Goal: Task Accomplishment & Management: Use online tool/utility

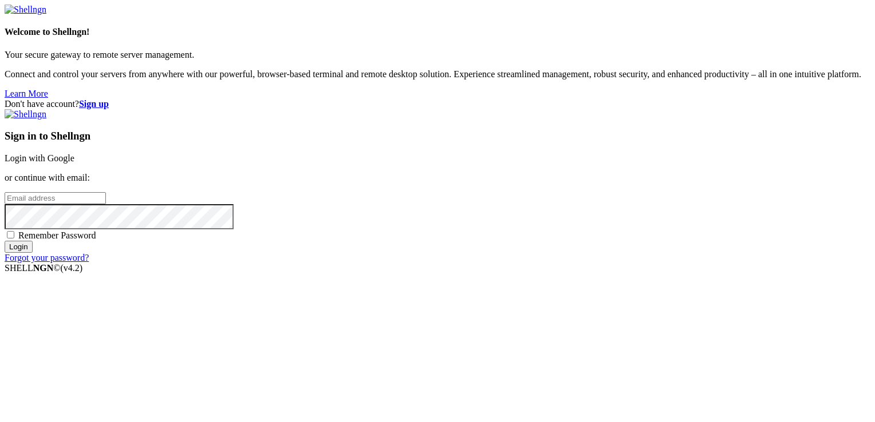
type input "[EMAIL_ADDRESS][DOMAIN_NAME]"
click at [33, 253] on input "Login" at bounding box center [19, 247] width 28 height 12
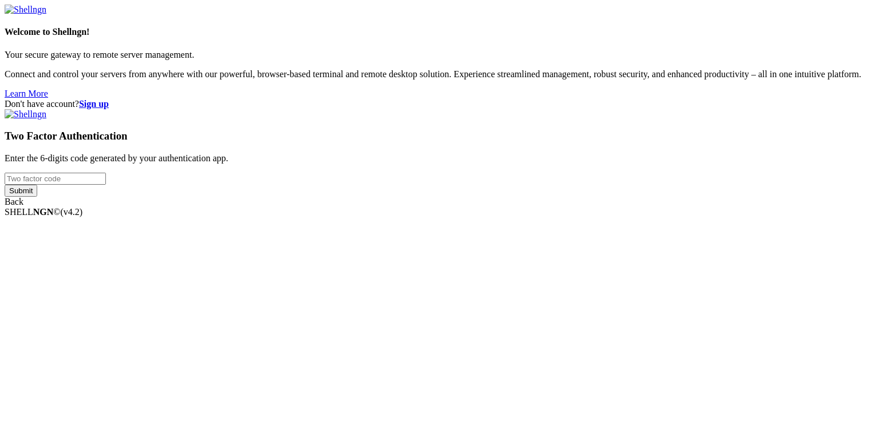
click at [106, 185] on input "number" at bounding box center [55, 179] width 101 height 12
type input "461702"
click at [5, 185] on input "Submit" at bounding box center [21, 191] width 33 height 12
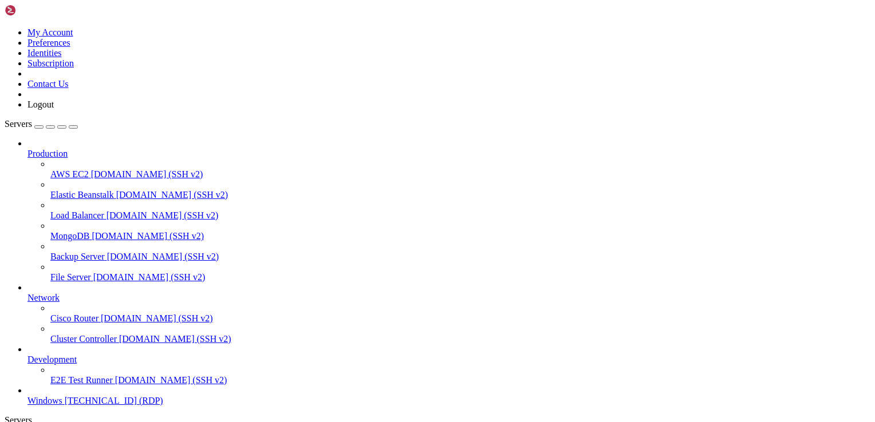
scroll to position [39, 0]
click at [62, 396] on span "Windows" at bounding box center [44, 401] width 35 height 10
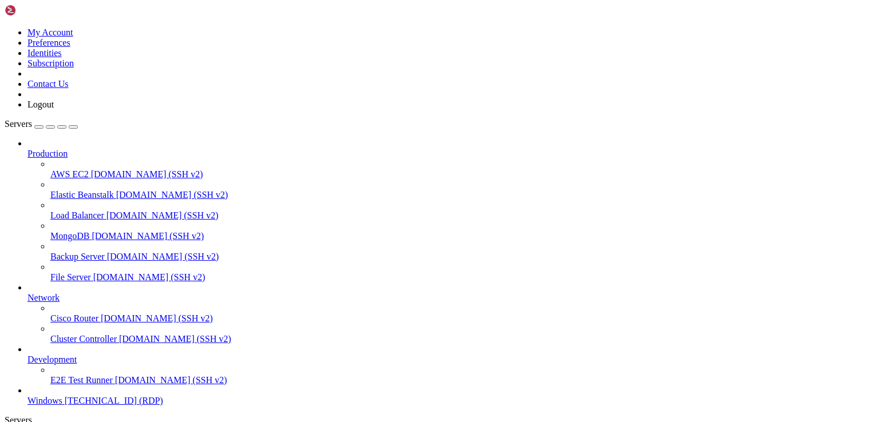
click at [62, 396] on span "Windows" at bounding box center [44, 401] width 35 height 10
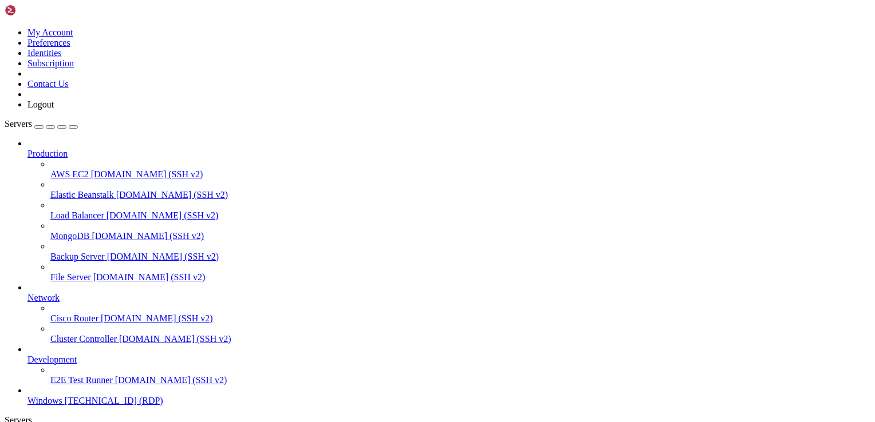
scroll to position [0, 0]
click at [73, 127] on icon "button" at bounding box center [73, 127] width 0 height 0
drag, startPoint x: 724, startPoint y: 556, endPoint x: 461, endPoint y: 560, distance: 263.4
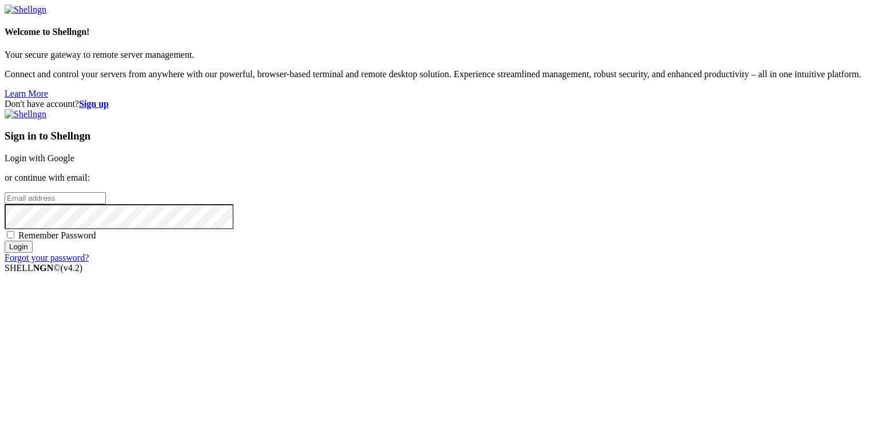
type input "[EMAIL_ADDRESS][DOMAIN_NAME]"
click at [33, 253] on input "Login" at bounding box center [19, 247] width 28 height 12
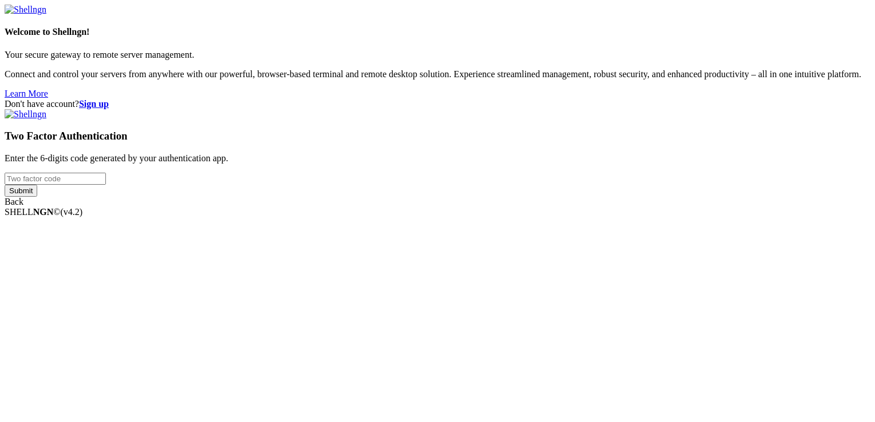
click at [106, 185] on input "number" at bounding box center [55, 179] width 101 height 12
type input "161050"
click at [5, 185] on input "Submit" at bounding box center [21, 191] width 33 height 12
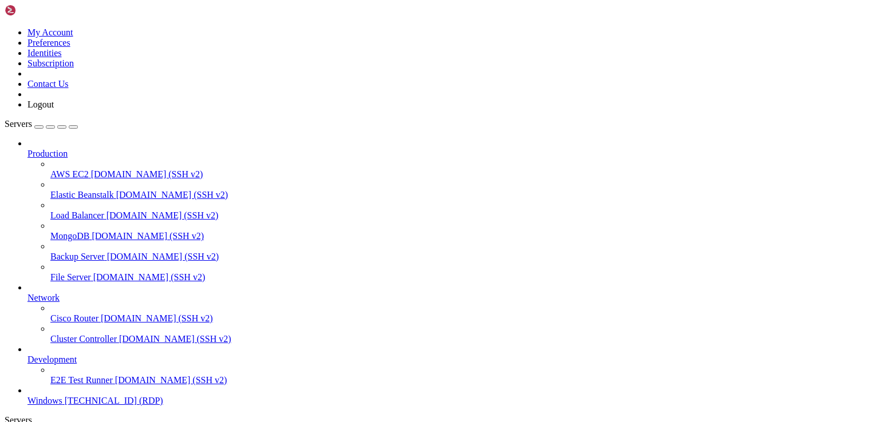
scroll to position [39, 0]
click at [78, 125] on button "button" at bounding box center [73, 126] width 9 height 3
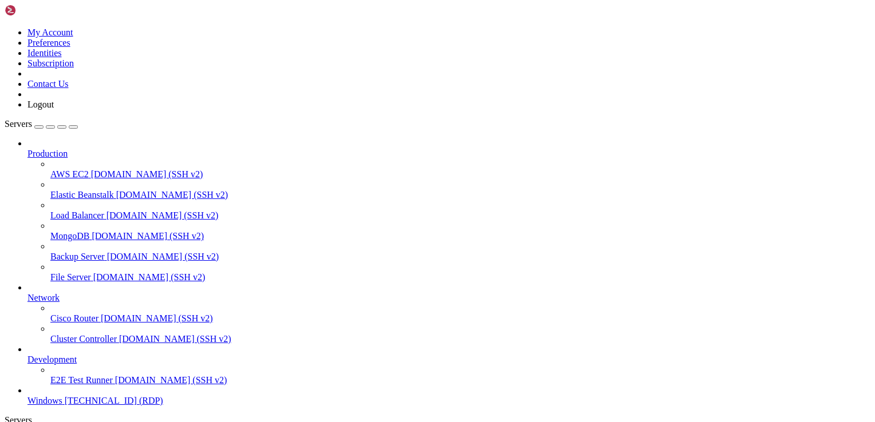
drag, startPoint x: 690, startPoint y: 556, endPoint x: 788, endPoint y: 685, distance: 161.3
drag, startPoint x: 233, startPoint y: 618, endPoint x: 230, endPoint y: 607, distance: 11.4
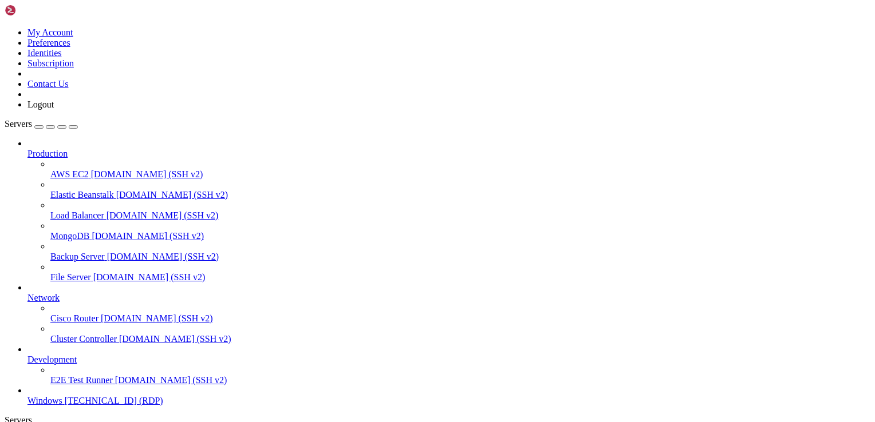
drag, startPoint x: 286, startPoint y: 771, endPoint x: 294, endPoint y: 804, distance: 33.6
drag, startPoint x: 333, startPoint y: 741, endPoint x: 73, endPoint y: 698, distance: 263.4
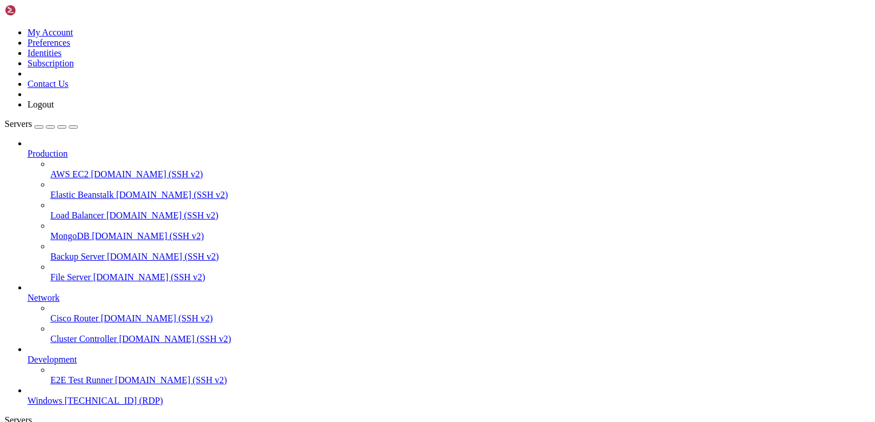
drag, startPoint x: 433, startPoint y: 603, endPoint x: 61, endPoint y: 579, distance: 372.8
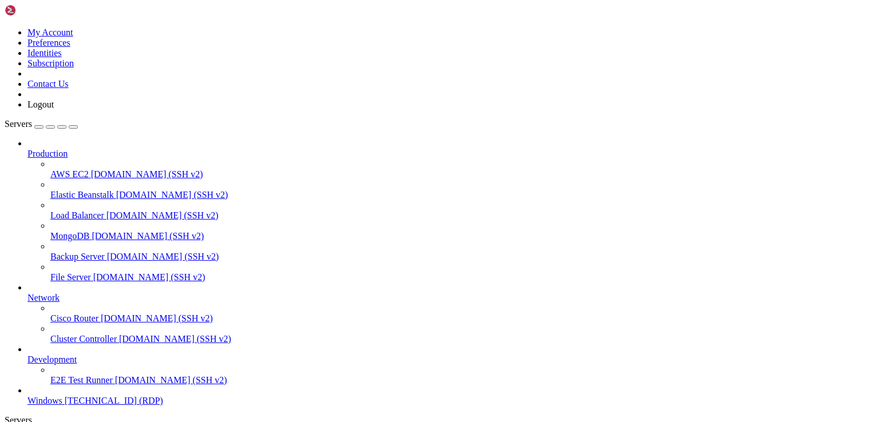
drag, startPoint x: 151, startPoint y: 553, endPoint x: 563, endPoint y: 564, distance: 411.7
drag, startPoint x: 295, startPoint y: 557, endPoint x: 529, endPoint y: 560, distance: 233.6
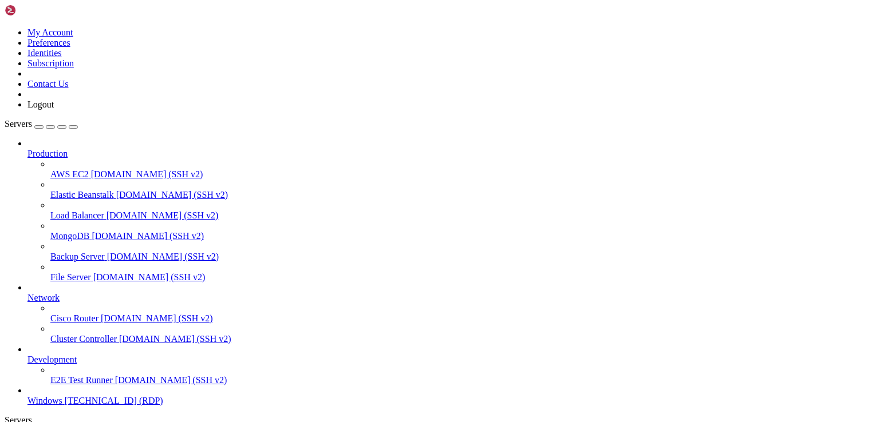
drag, startPoint x: 479, startPoint y: 555, endPoint x: 649, endPoint y: 564, distance: 170.8
drag, startPoint x: 475, startPoint y: 558, endPoint x: 575, endPoint y: 562, distance: 100.3
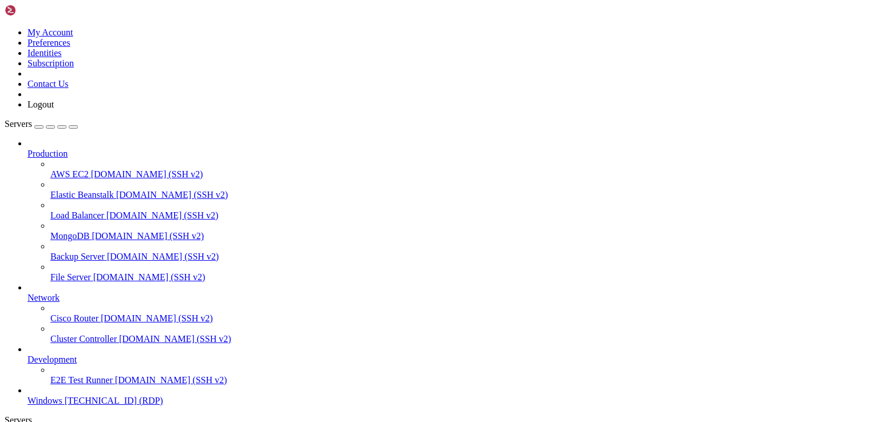
drag, startPoint x: 479, startPoint y: 564, endPoint x: 768, endPoint y: 613, distance: 293.1
drag, startPoint x: 610, startPoint y: 563, endPoint x: 775, endPoint y: 674, distance: 198.5
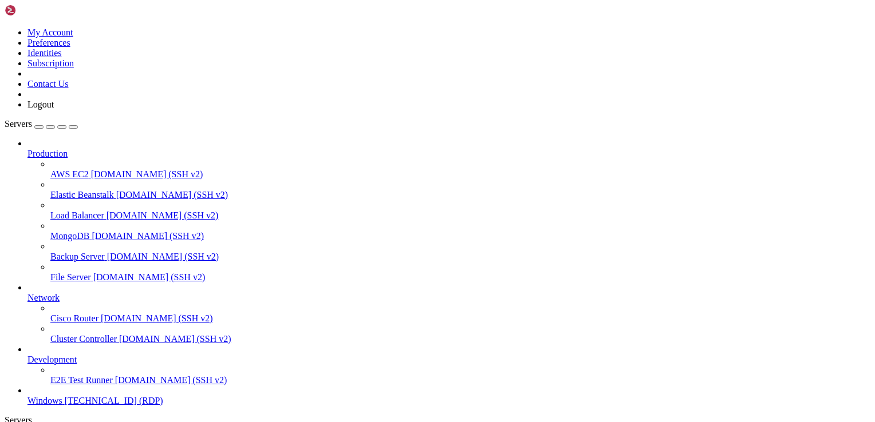
drag, startPoint x: 189, startPoint y: 851, endPoint x: 177, endPoint y: 605, distance: 246.5
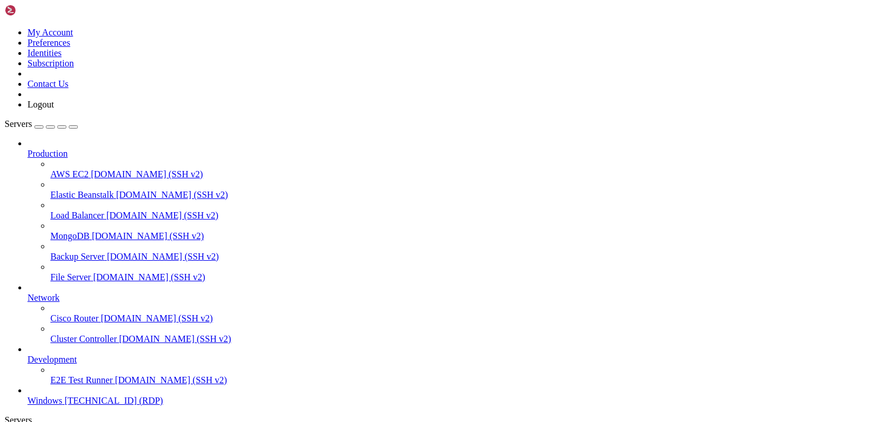
drag, startPoint x: 771, startPoint y: 611, endPoint x: 589, endPoint y: 587, distance: 183.6
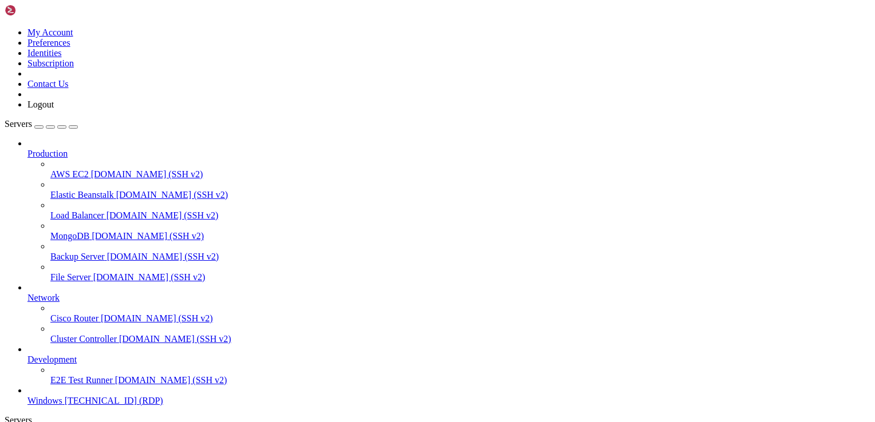
drag, startPoint x: 154, startPoint y: 553, endPoint x: 598, endPoint y: 556, distance: 443.7
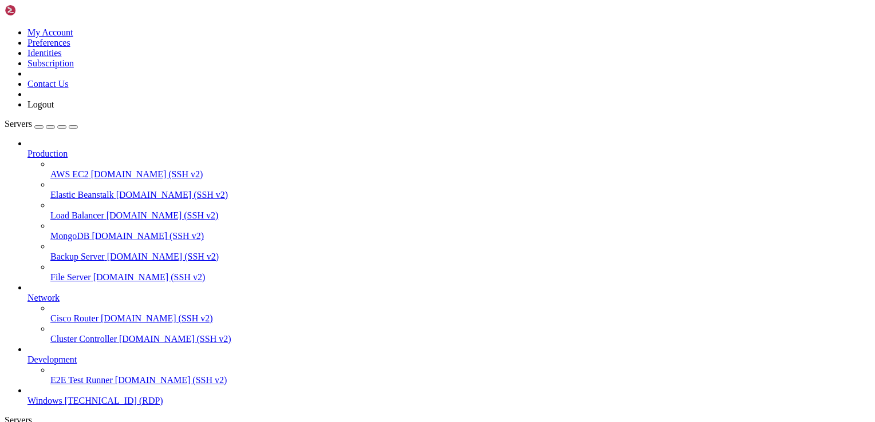
drag, startPoint x: 232, startPoint y: 554, endPoint x: 516, endPoint y: 565, distance: 283.6
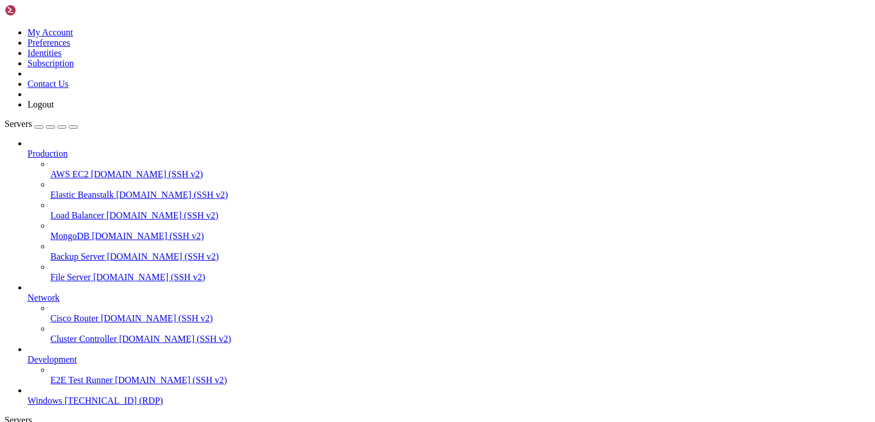
drag, startPoint x: 185, startPoint y: 555, endPoint x: 544, endPoint y: 871, distance: 478.6
drag, startPoint x: 752, startPoint y: 587, endPoint x: 641, endPoint y: 574, distance: 111.8
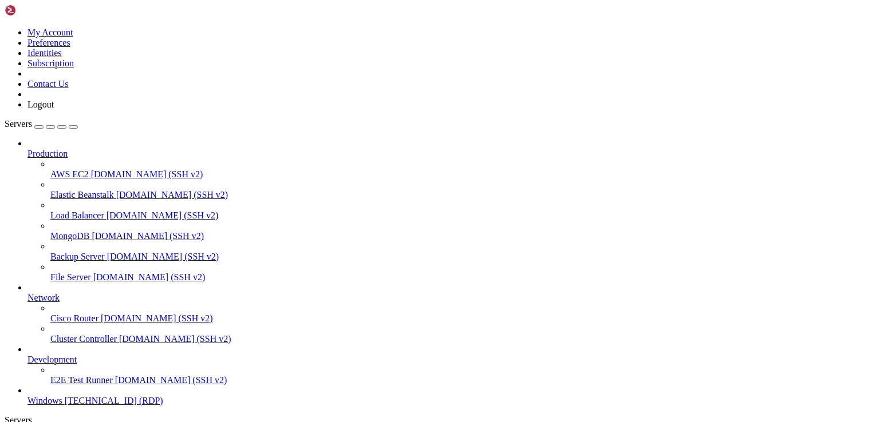
drag, startPoint x: 159, startPoint y: 558, endPoint x: 497, endPoint y: 594, distance: 339.6
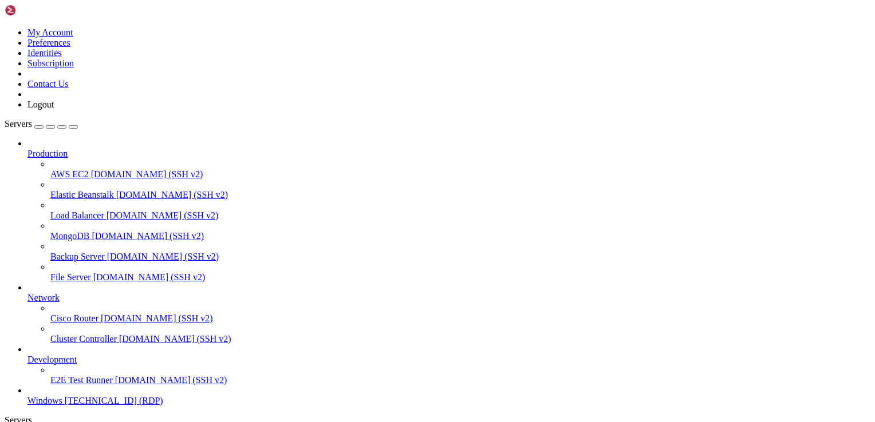
drag, startPoint x: 163, startPoint y: 555, endPoint x: 578, endPoint y: 551, distance: 415.6
drag, startPoint x: 223, startPoint y: 819, endPoint x: 12, endPoint y: 729, distance: 229.0
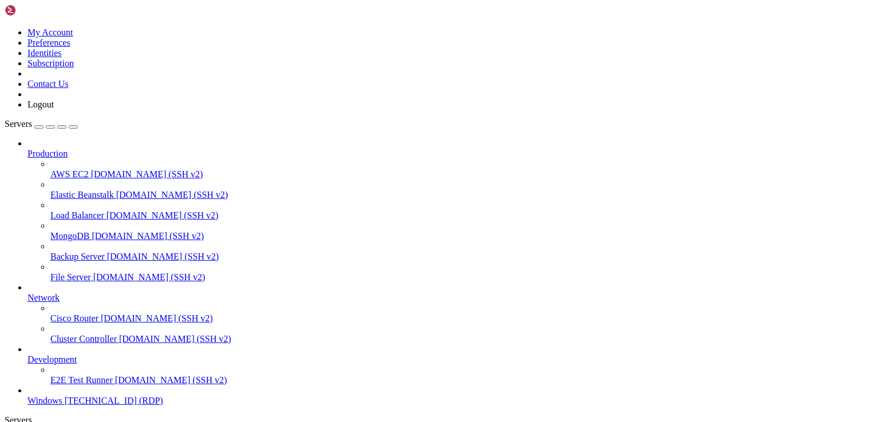
drag, startPoint x: 216, startPoint y: 816, endPoint x: 29, endPoint y: 726, distance: 207.1
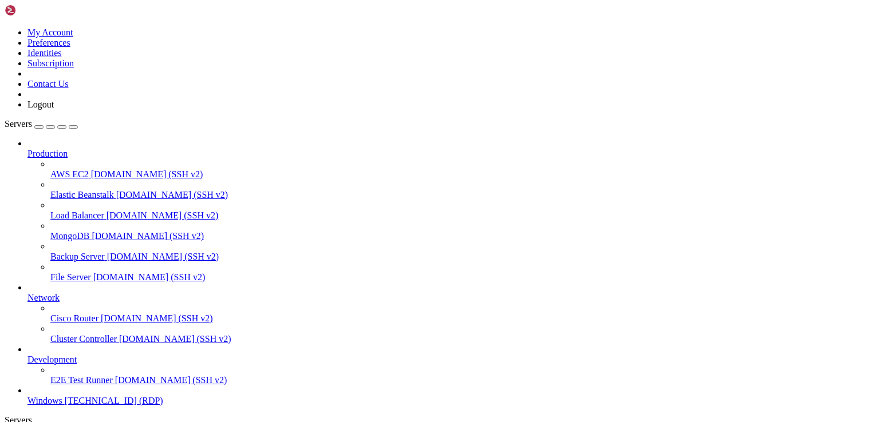
drag, startPoint x: 86, startPoint y: 555, endPoint x: 447, endPoint y: 558, distance: 360.1
drag, startPoint x: 479, startPoint y: 562, endPoint x: 436, endPoint y: 560, distance: 43.0
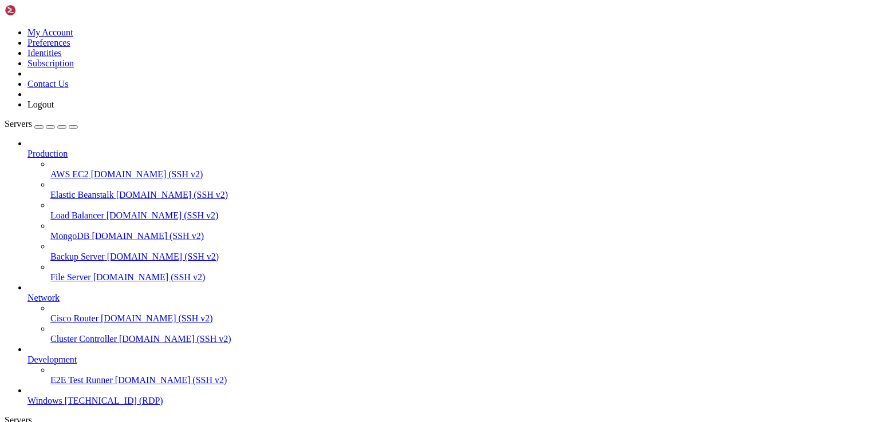
drag, startPoint x: 598, startPoint y: 565, endPoint x: 605, endPoint y: 560, distance: 8.3
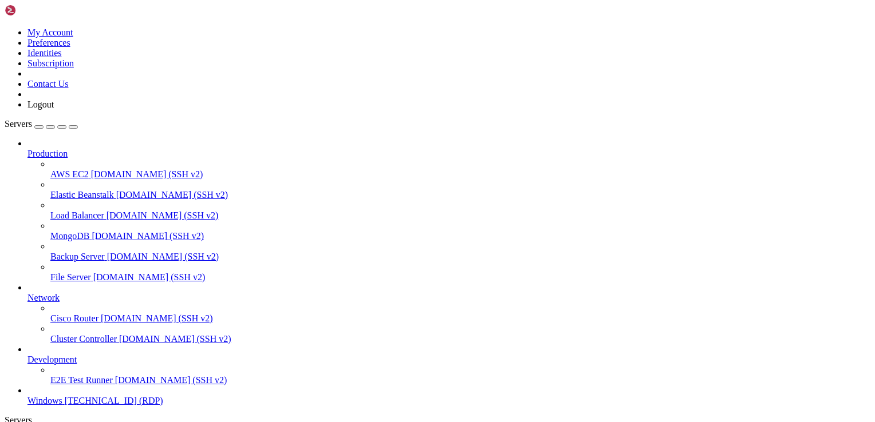
drag, startPoint x: 109, startPoint y: 555, endPoint x: 500, endPoint y: 568, distance: 390.6
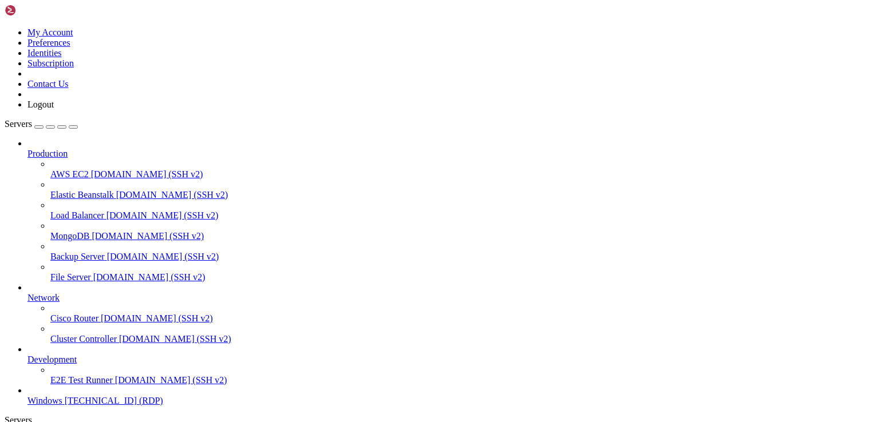
drag, startPoint x: 517, startPoint y: 571, endPoint x: 791, endPoint y: 673, distance: 292.0
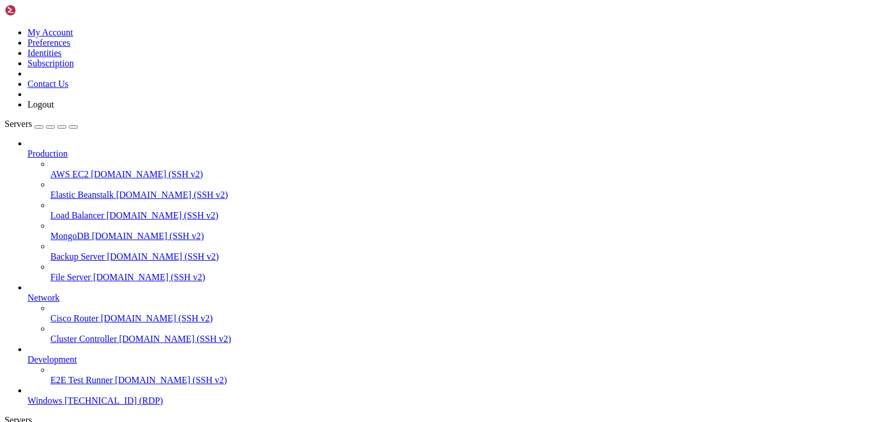
drag, startPoint x: 587, startPoint y: 805, endPoint x: 588, endPoint y: 832, distance: 26.9
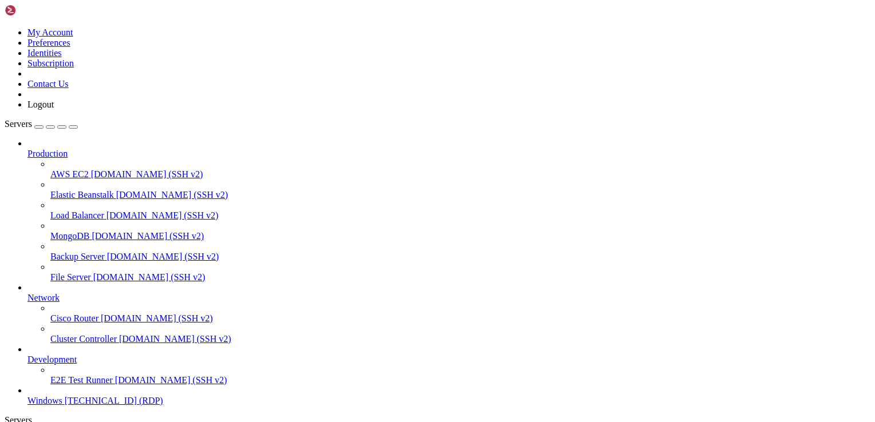
drag, startPoint x: 717, startPoint y: 860, endPoint x: 704, endPoint y: 791, distance: 70.4
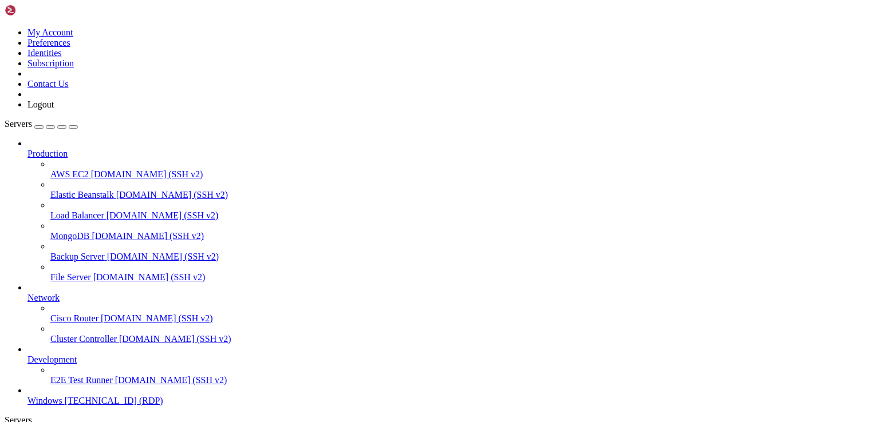
drag, startPoint x: 121, startPoint y: 554, endPoint x: 503, endPoint y: 607, distance: 385.6
drag, startPoint x: 526, startPoint y: 601, endPoint x: 607, endPoint y: 619, distance: 83.3
drag, startPoint x: 615, startPoint y: 615, endPoint x: 631, endPoint y: 607, distance: 17.9
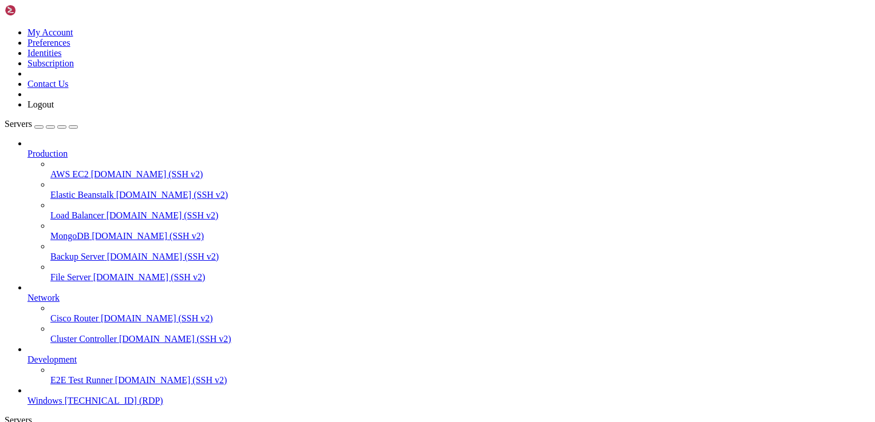
drag, startPoint x: 120, startPoint y: 558, endPoint x: 622, endPoint y: 575, distance: 502.3
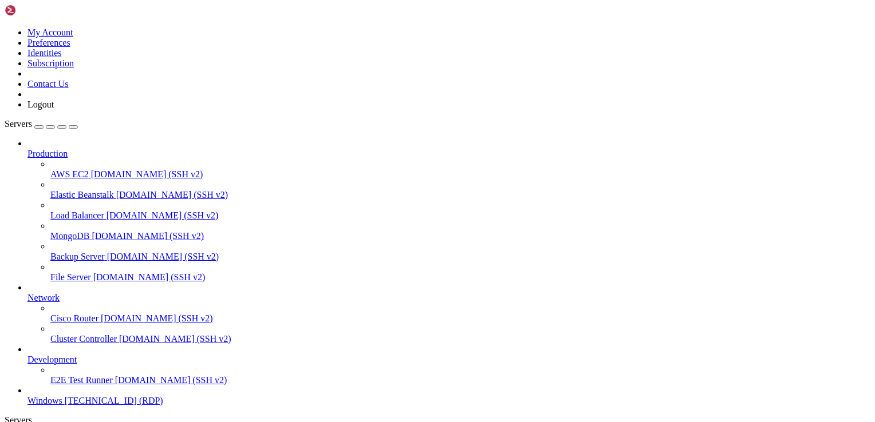
drag, startPoint x: 629, startPoint y: 569, endPoint x: 616, endPoint y: 573, distance: 13.2
drag, startPoint x: 128, startPoint y: 556, endPoint x: 595, endPoint y: 564, distance: 466.6
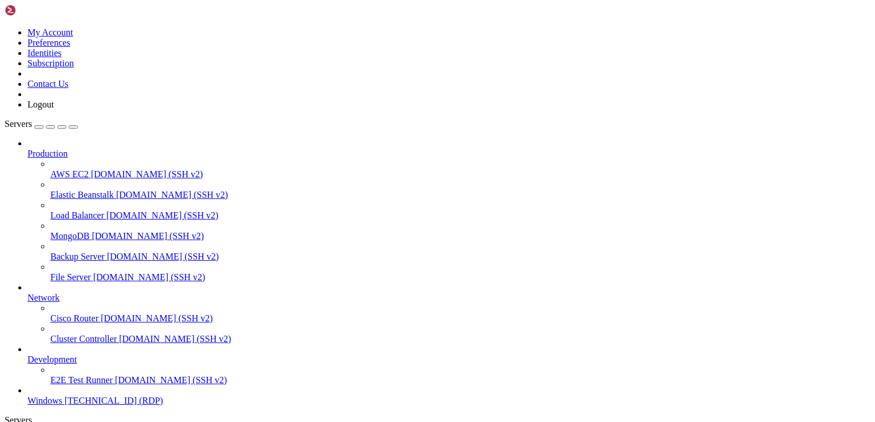
drag, startPoint x: 581, startPoint y: 560, endPoint x: 797, endPoint y: 582, distance: 217.5
drag, startPoint x: 461, startPoint y: 801, endPoint x: 167, endPoint y: 726, distance: 304.1
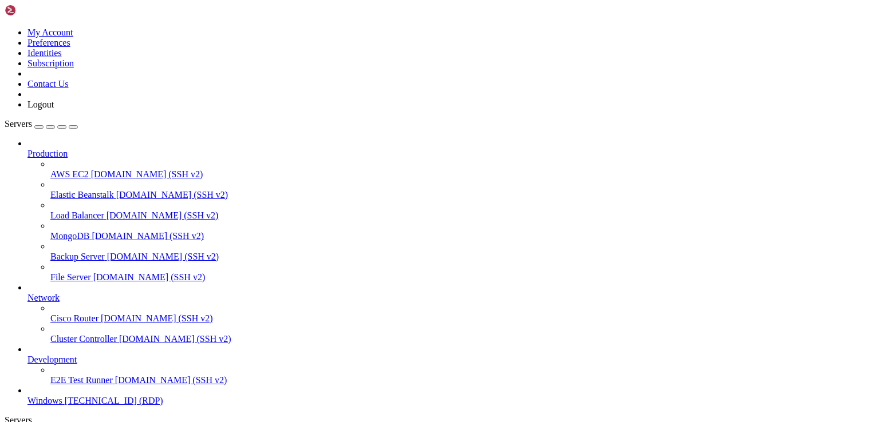
drag, startPoint x: 438, startPoint y: 836, endPoint x: 169, endPoint y: 686, distance: 307.8
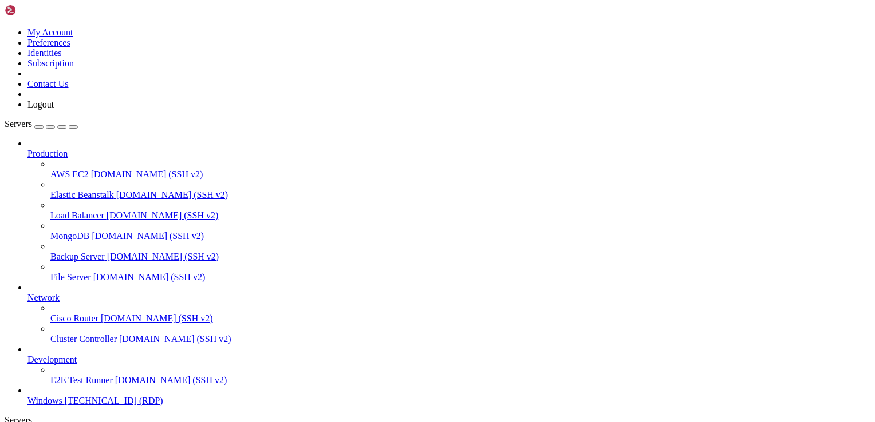
drag, startPoint x: 122, startPoint y: 554, endPoint x: 580, endPoint y: 567, distance: 458.7
drag, startPoint x: 674, startPoint y: 566, endPoint x: 658, endPoint y: 556, distance: 19.1
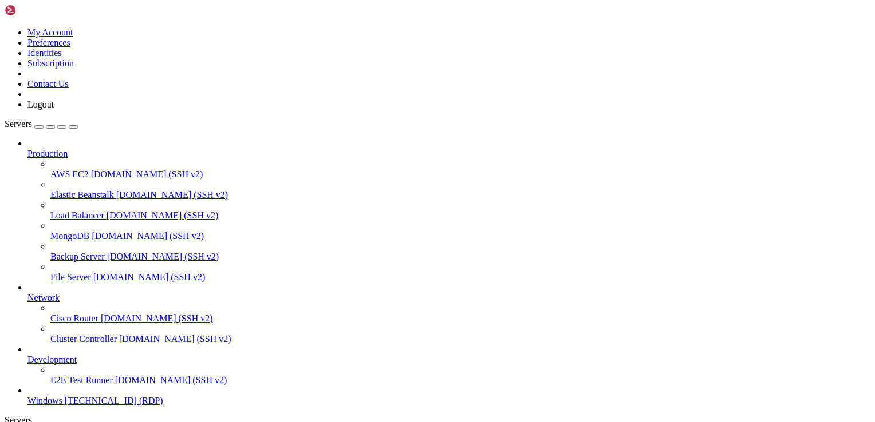
drag, startPoint x: 120, startPoint y: 557, endPoint x: 530, endPoint y: 559, distance: 409.9
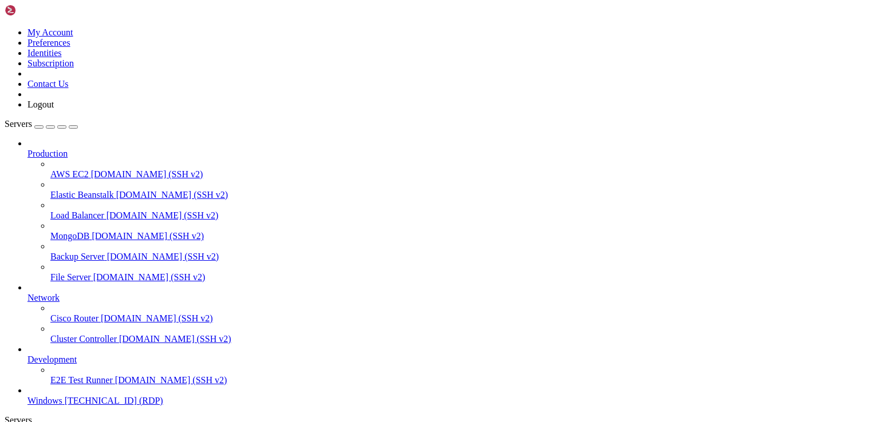
drag, startPoint x: 227, startPoint y: 593, endPoint x: 258, endPoint y: 674, distance: 86.8
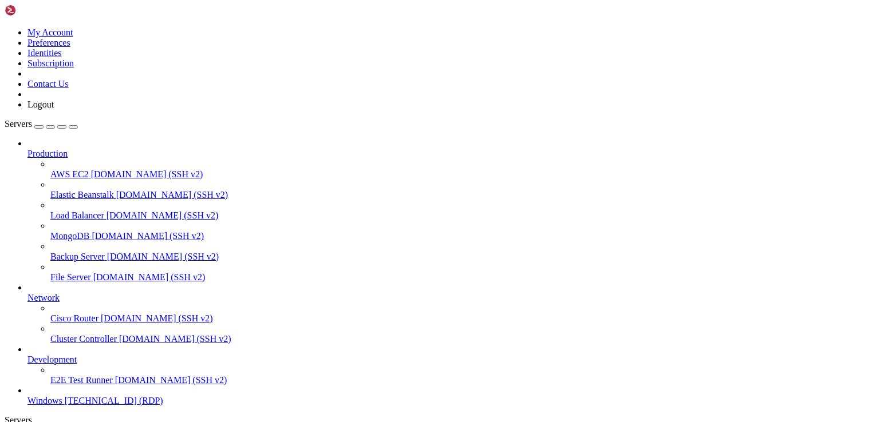
drag, startPoint x: 472, startPoint y: 554, endPoint x: 740, endPoint y: 572, distance: 268.5
drag, startPoint x: 493, startPoint y: 603, endPoint x: 525, endPoint y: 658, distance: 63.8
drag, startPoint x: 742, startPoint y: 574, endPoint x: 694, endPoint y: 566, distance: 48.2
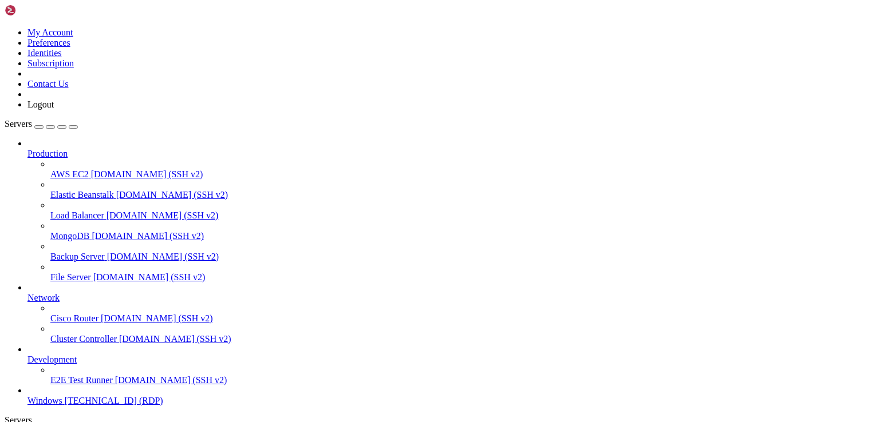
drag, startPoint x: 617, startPoint y: 784, endPoint x: 168, endPoint y: 753, distance: 449.9
drag, startPoint x: 430, startPoint y: 748, endPoint x: 169, endPoint y: 752, distance: 261.1
drag, startPoint x: 158, startPoint y: 761, endPoint x: 135, endPoint y: 742, distance: 29.7
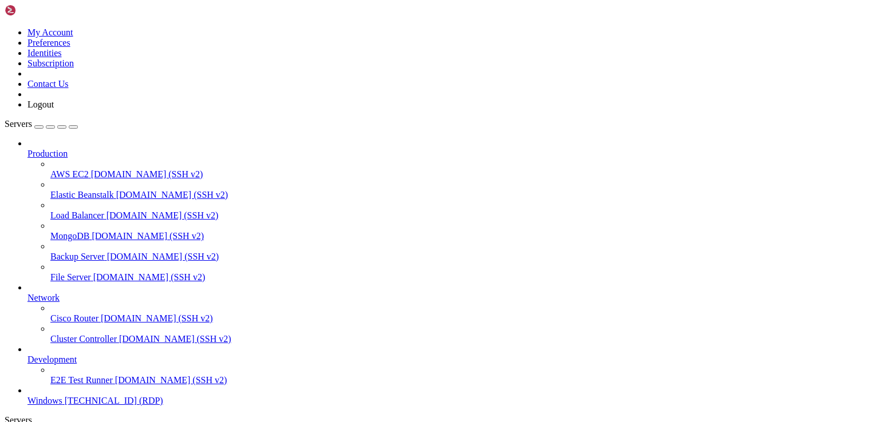
drag, startPoint x: 127, startPoint y: 730, endPoint x: 128, endPoint y: 855, distance: 124.8
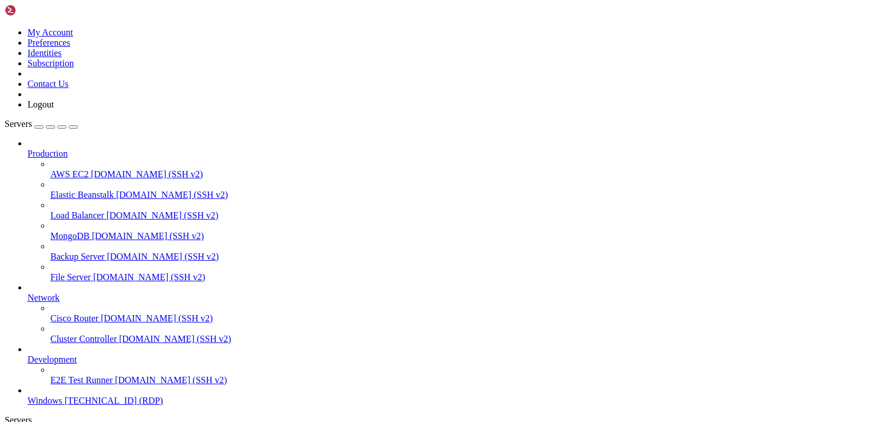
drag, startPoint x: 452, startPoint y: 619, endPoint x: 456, endPoint y: 645, distance: 26.6
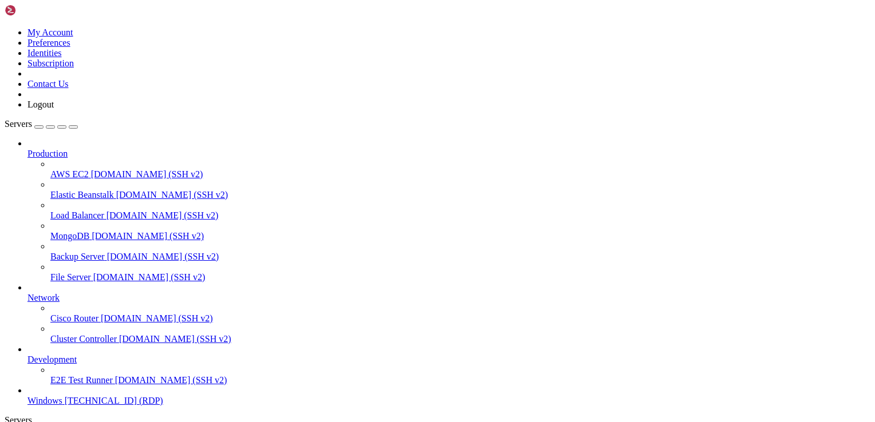
drag, startPoint x: 804, startPoint y: 571, endPoint x: 386, endPoint y: 587, distance: 417.6
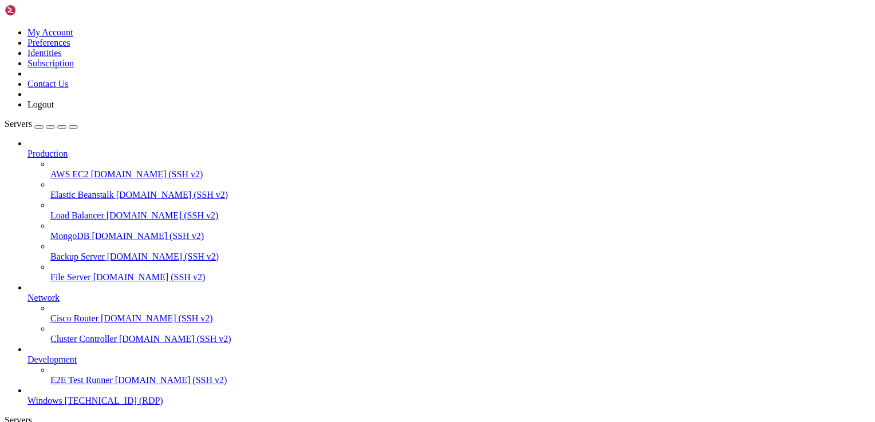
drag, startPoint x: 144, startPoint y: 552, endPoint x: 571, endPoint y: 567, distance: 427.3
drag, startPoint x: 301, startPoint y: 555, endPoint x: 510, endPoint y: 561, distance: 209.0
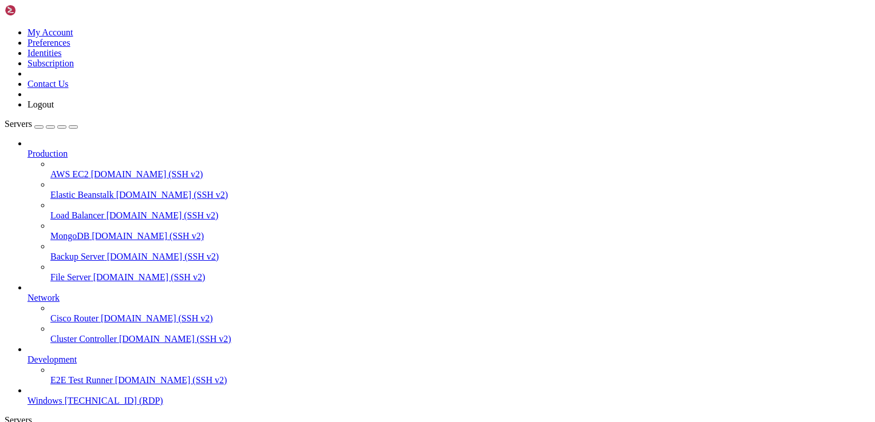
drag, startPoint x: 463, startPoint y: 560, endPoint x: 692, endPoint y: 576, distance: 229.0
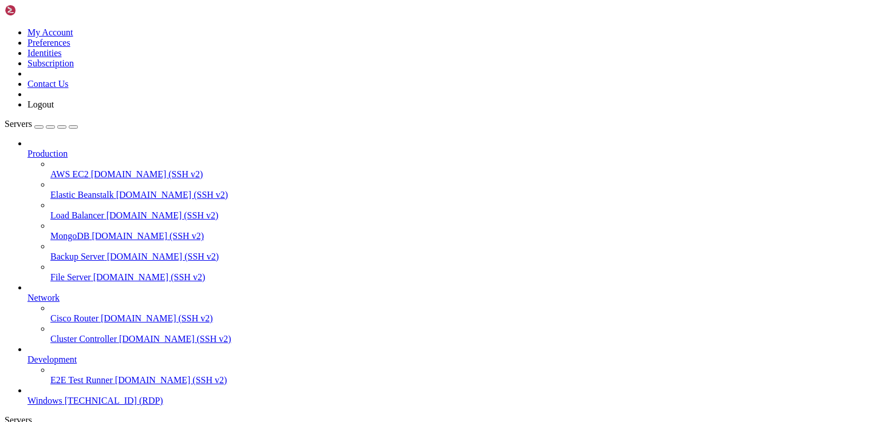
drag, startPoint x: 534, startPoint y: 656, endPoint x: 497, endPoint y: 657, distance: 37.2
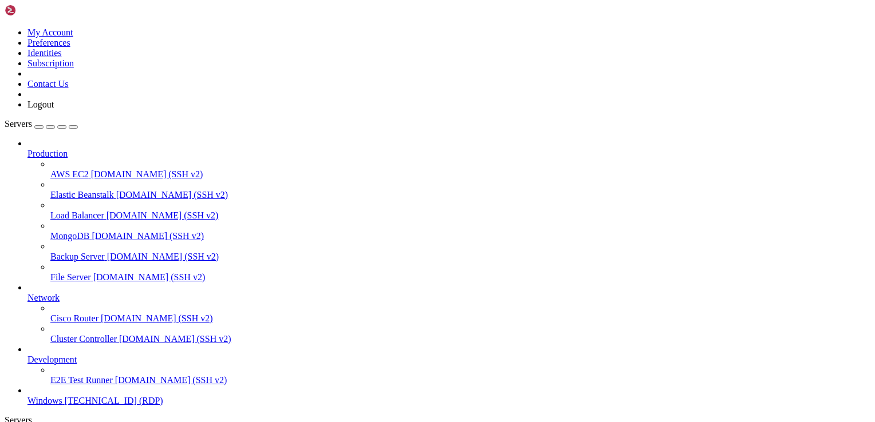
drag, startPoint x: 587, startPoint y: 682, endPoint x: 352, endPoint y: 679, distance: 234.7
drag, startPoint x: 250, startPoint y: 659, endPoint x: 547, endPoint y: 637, distance: 298.0
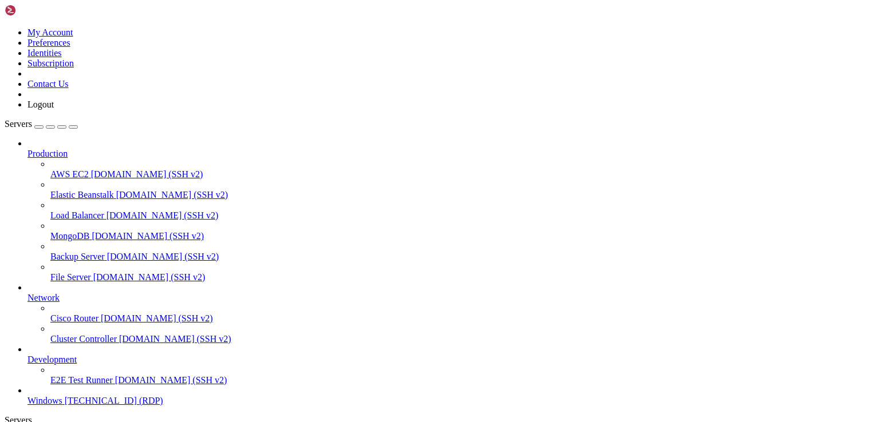
drag, startPoint x: 551, startPoint y: 634, endPoint x: 609, endPoint y: 594, distance: 70.3
drag, startPoint x: 611, startPoint y: 625, endPoint x: 607, endPoint y: 676, distance: 51.1
drag, startPoint x: 607, startPoint y: 676, endPoint x: 563, endPoint y: 661, distance: 46.7
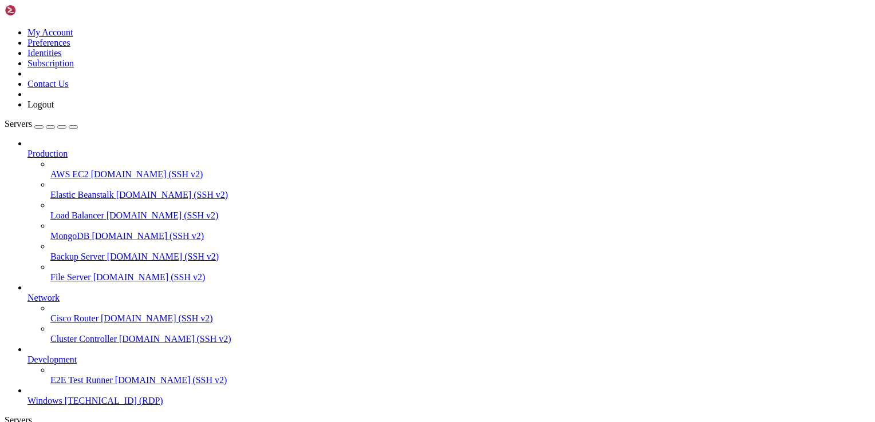
drag, startPoint x: 112, startPoint y: 555, endPoint x: 676, endPoint y: 562, distance: 564.5
drag, startPoint x: 717, startPoint y: 561, endPoint x: 660, endPoint y: 555, distance: 57.5
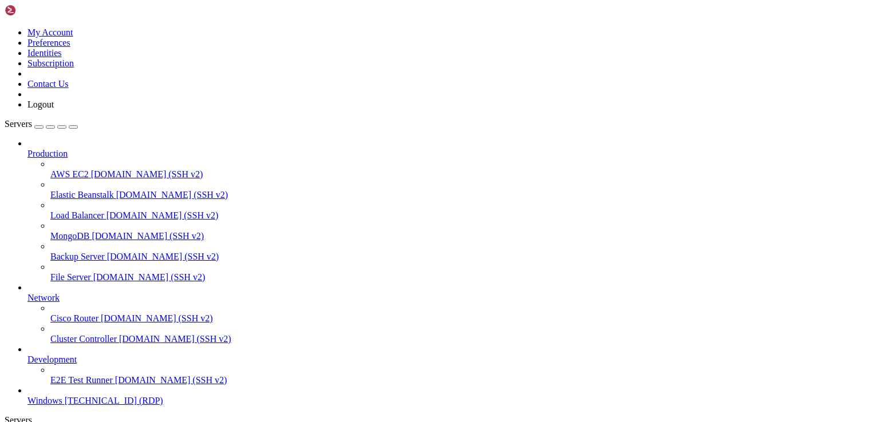
drag, startPoint x: 601, startPoint y: 553, endPoint x: 740, endPoint y: 561, distance: 139.3
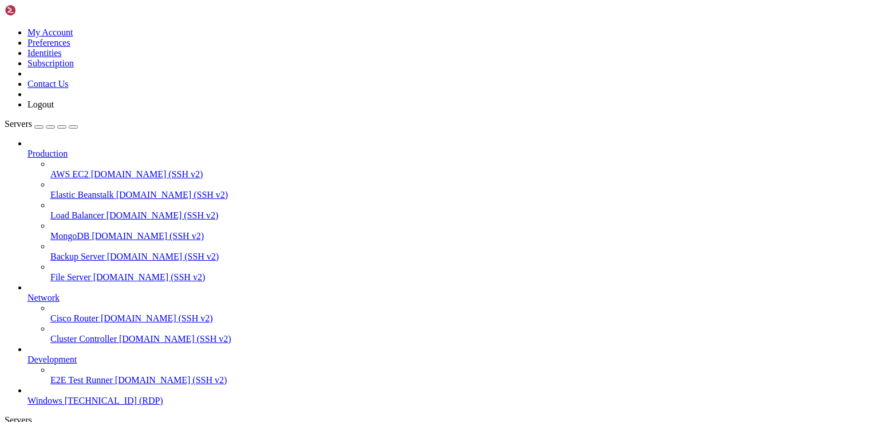
drag, startPoint x: 552, startPoint y: 866, endPoint x: 310, endPoint y: 807, distance: 249.8
drag, startPoint x: 481, startPoint y: 866, endPoint x: 328, endPoint y: 806, distance: 164.6
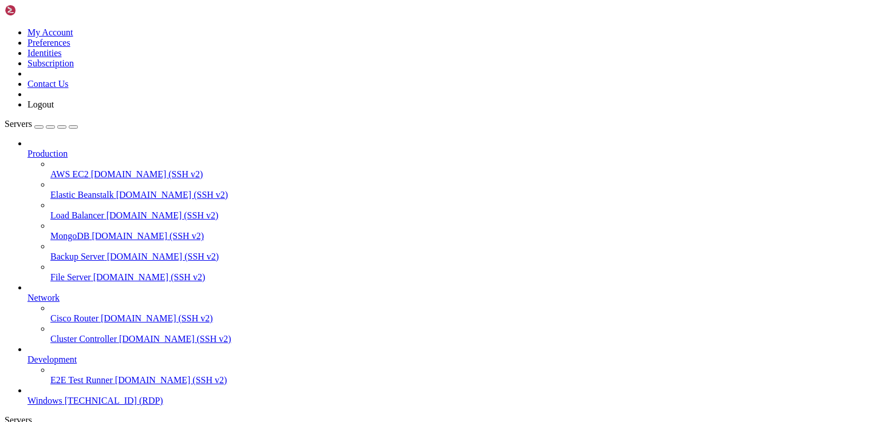
drag, startPoint x: 461, startPoint y: 753, endPoint x: 426, endPoint y: 693, distance: 70.0
drag, startPoint x: 402, startPoint y: 817, endPoint x: 339, endPoint y: 566, distance: 259.1
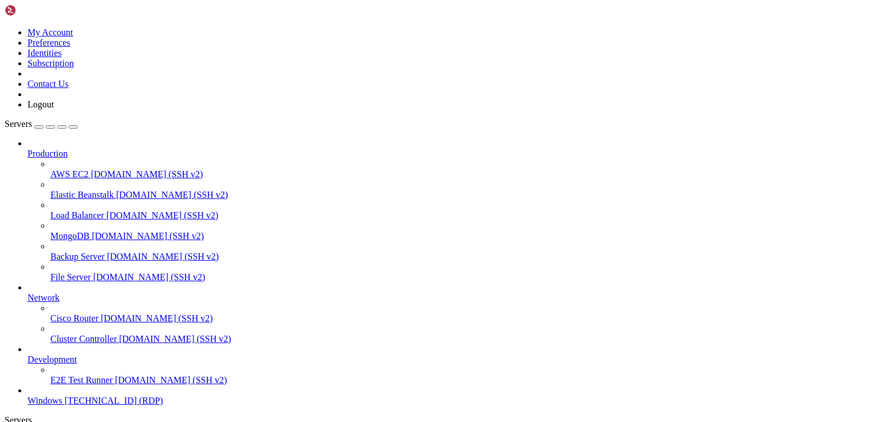
drag, startPoint x: 125, startPoint y: 681, endPoint x: 128, endPoint y: 875, distance: 193.5
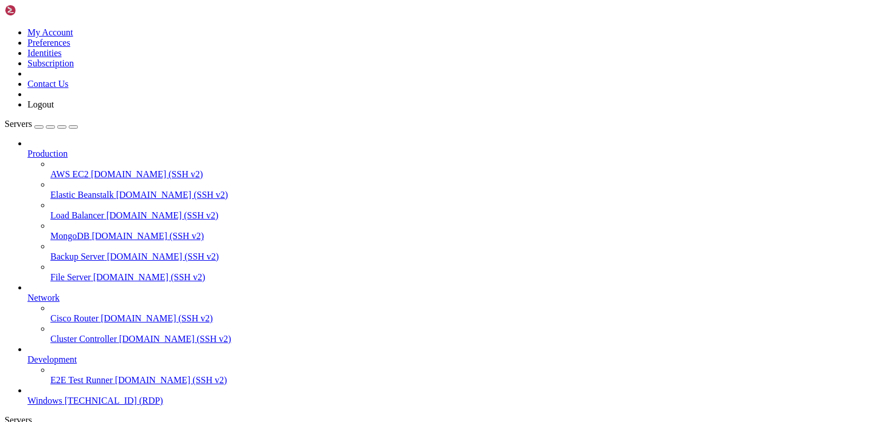
drag, startPoint x: 124, startPoint y: 837, endPoint x: 129, endPoint y: 615, distance: 222.2
drag, startPoint x: 306, startPoint y: 675, endPoint x: 161, endPoint y: 673, distance: 144.9
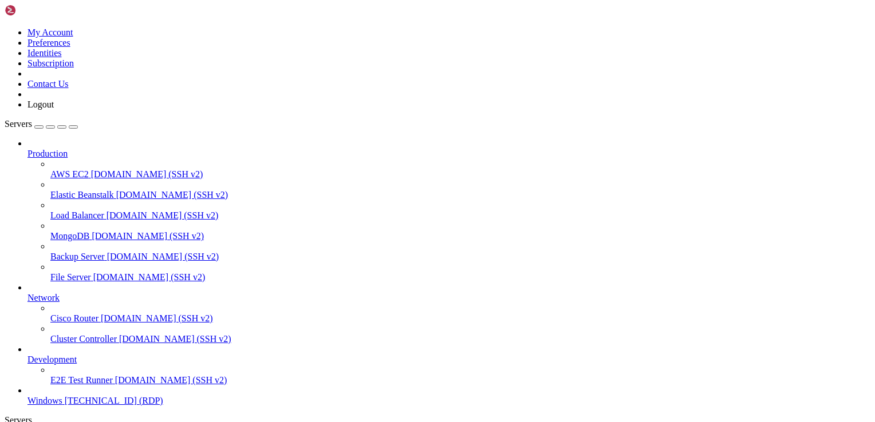
drag, startPoint x: 322, startPoint y: 780, endPoint x: 164, endPoint y: 781, distance: 158.0
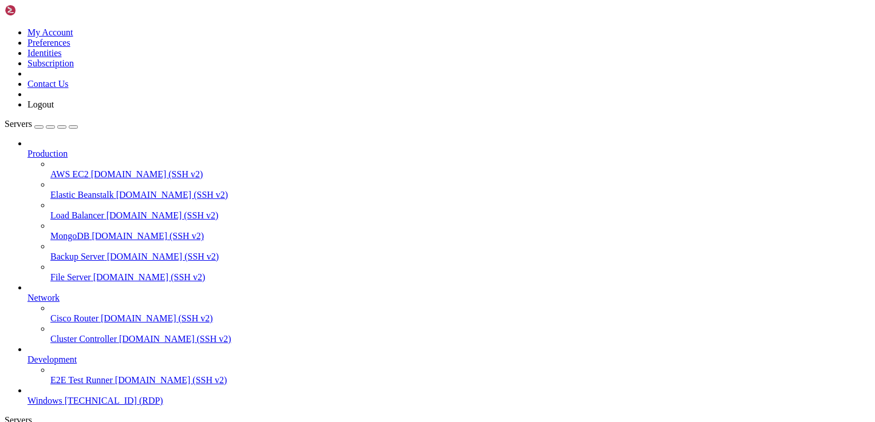
drag, startPoint x: 125, startPoint y: 826, endPoint x: 153, endPoint y: 574, distance: 254.0
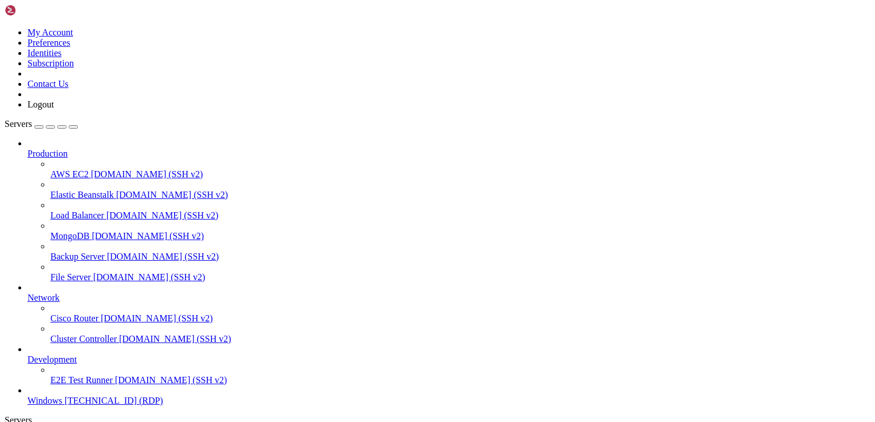
drag, startPoint x: 369, startPoint y: 578, endPoint x: 289, endPoint y: 577, distance: 80.1
drag, startPoint x: 413, startPoint y: 717, endPoint x: 432, endPoint y: 919, distance: 203.6
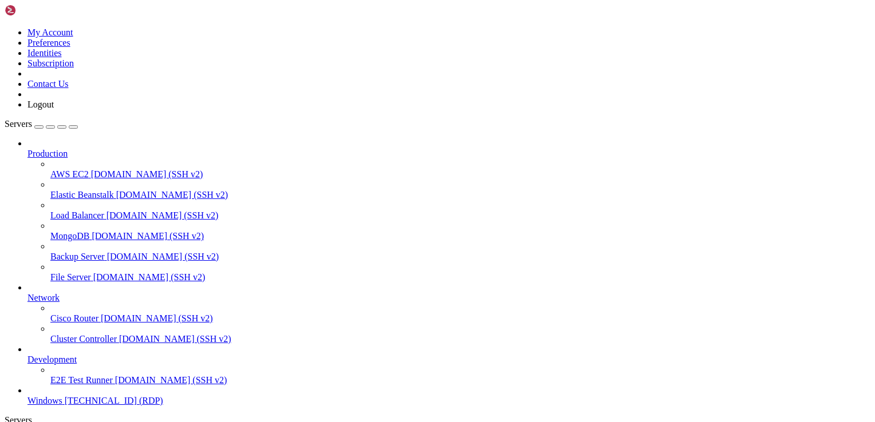
drag, startPoint x: 314, startPoint y: 690, endPoint x: 153, endPoint y: 692, distance: 160.9
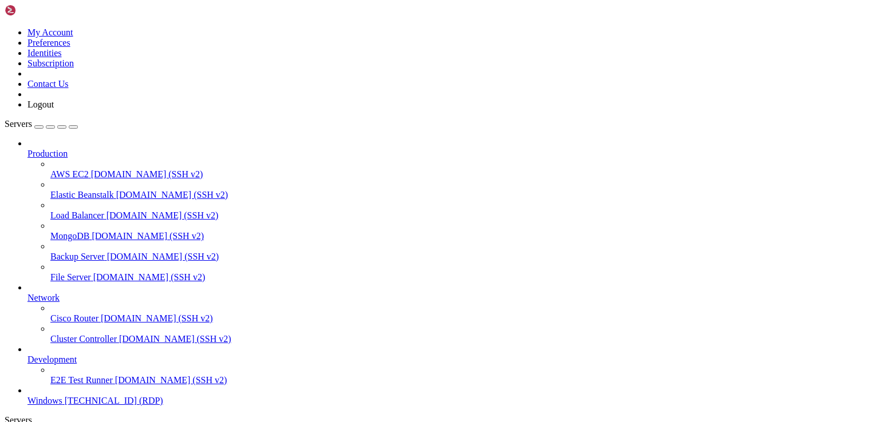
drag, startPoint x: 295, startPoint y: 711, endPoint x: 158, endPoint y: 711, distance: 136.8
drag, startPoint x: 285, startPoint y: 725, endPoint x: 167, endPoint y: 722, distance: 118.5
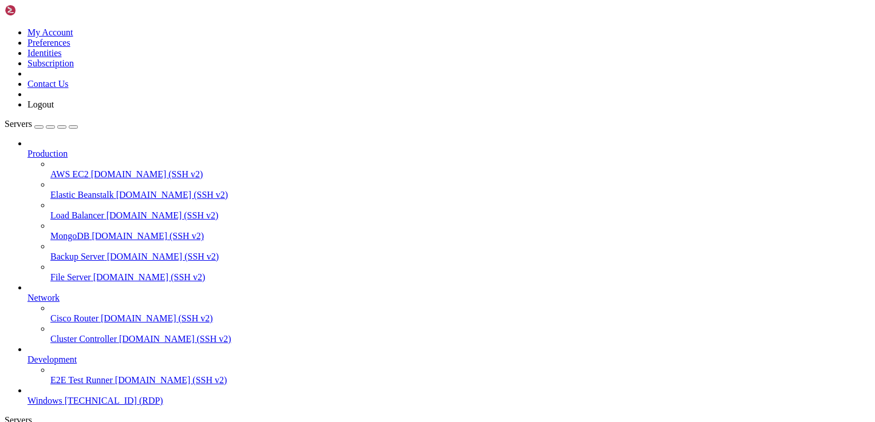
drag, startPoint x: 331, startPoint y: 669, endPoint x: 202, endPoint y: 680, distance: 130.4
drag, startPoint x: 301, startPoint y: 740, endPoint x: 168, endPoint y: 732, distance: 133.1
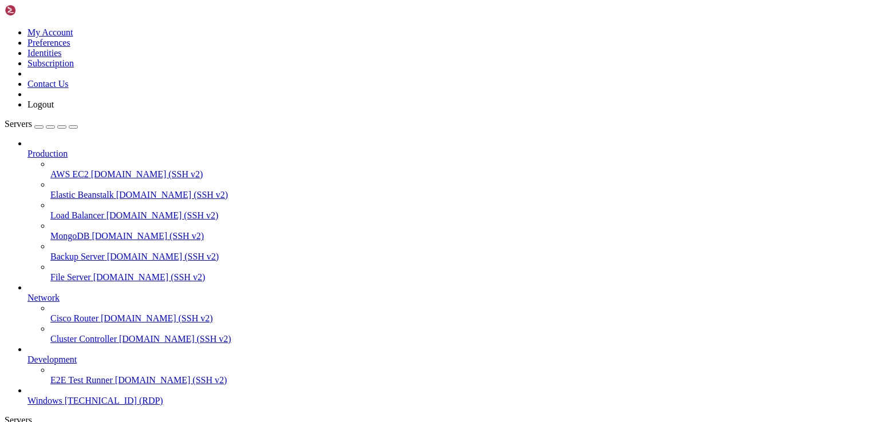
drag, startPoint x: 314, startPoint y: 745, endPoint x: 167, endPoint y: 745, distance: 146.6
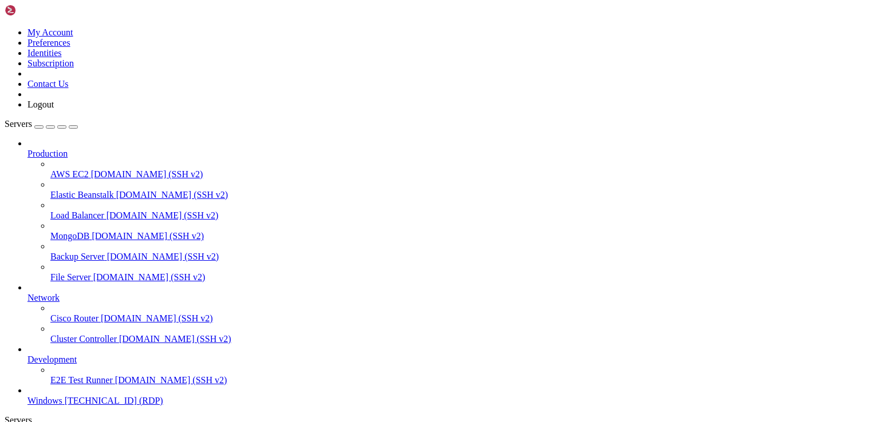
drag, startPoint x: 564, startPoint y: 661, endPoint x: 511, endPoint y: 630, distance: 61.3
drag, startPoint x: 522, startPoint y: 630, endPoint x: 589, endPoint y: 634, distance: 67.1
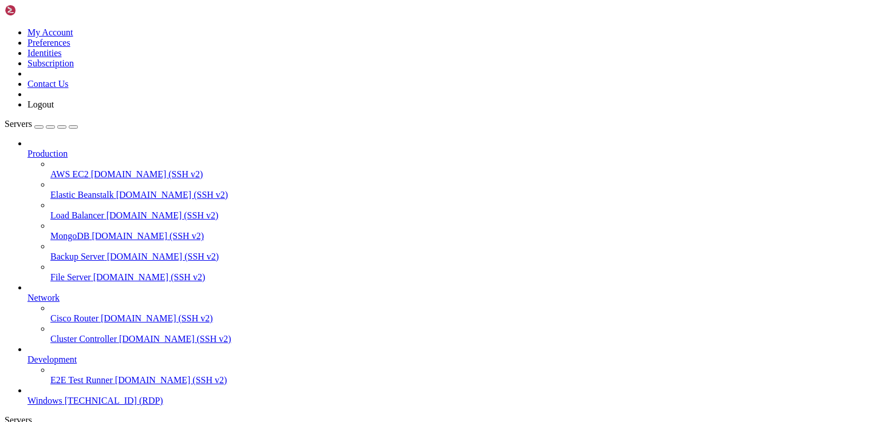
drag, startPoint x: 349, startPoint y: 829, endPoint x: 338, endPoint y: 776, distance: 53.8
drag, startPoint x: 365, startPoint y: 699, endPoint x: 285, endPoint y: 641, distance: 98.8
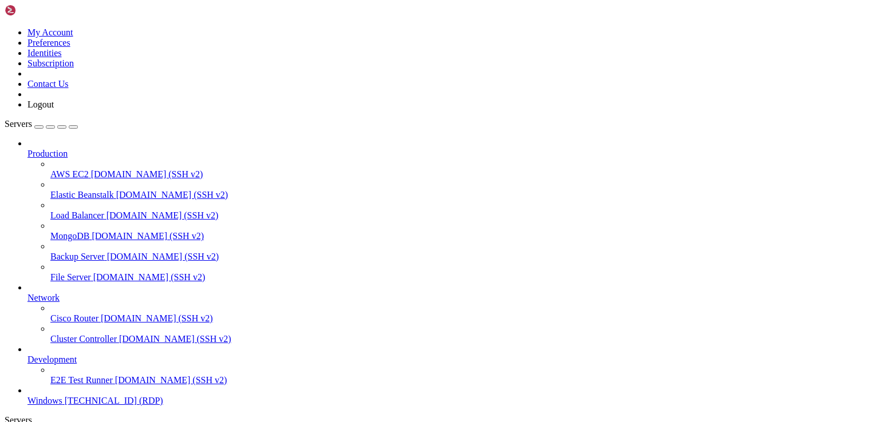
drag, startPoint x: 635, startPoint y: 623, endPoint x: 407, endPoint y: 621, distance: 227.9
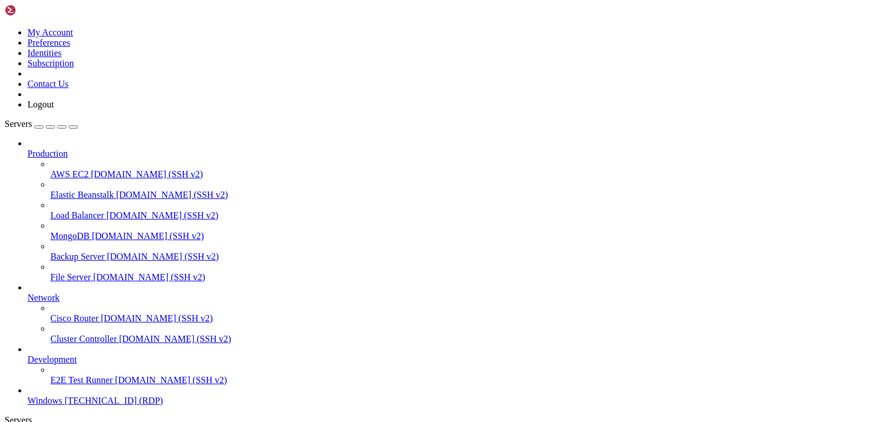
drag, startPoint x: 409, startPoint y: 684, endPoint x: 362, endPoint y: 689, distance: 46.7
drag, startPoint x: 645, startPoint y: 626, endPoint x: 542, endPoint y: 639, distance: 103.8
drag, startPoint x: 714, startPoint y: 564, endPoint x: 784, endPoint y: 563, distance: 69.8
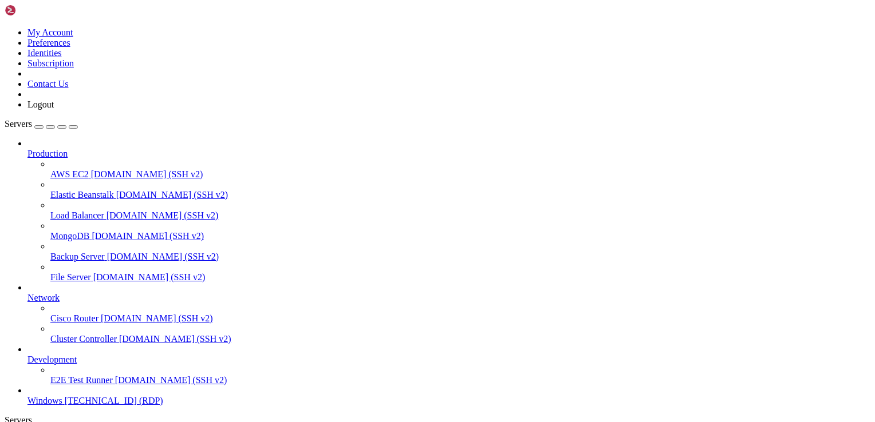
drag, startPoint x: 669, startPoint y: 631, endPoint x: 637, endPoint y: 637, distance: 33.1
drag, startPoint x: 635, startPoint y: 631, endPoint x: 594, endPoint y: 643, distance: 43.6
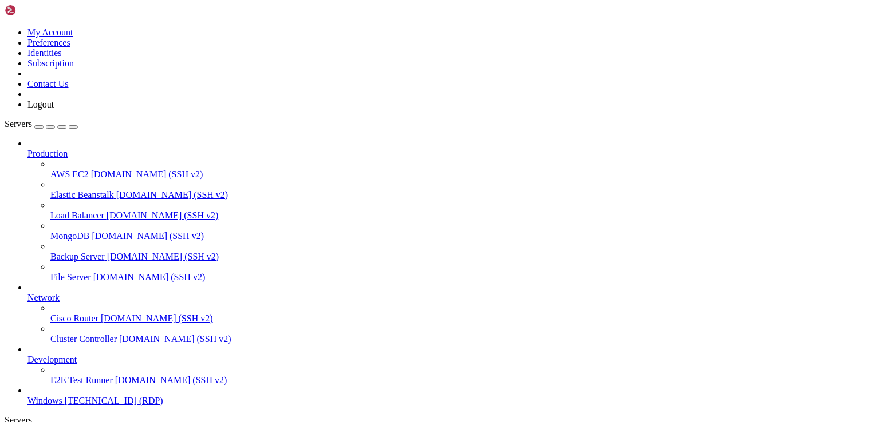
drag, startPoint x: 627, startPoint y: 646, endPoint x: 595, endPoint y: 637, distance: 33.0
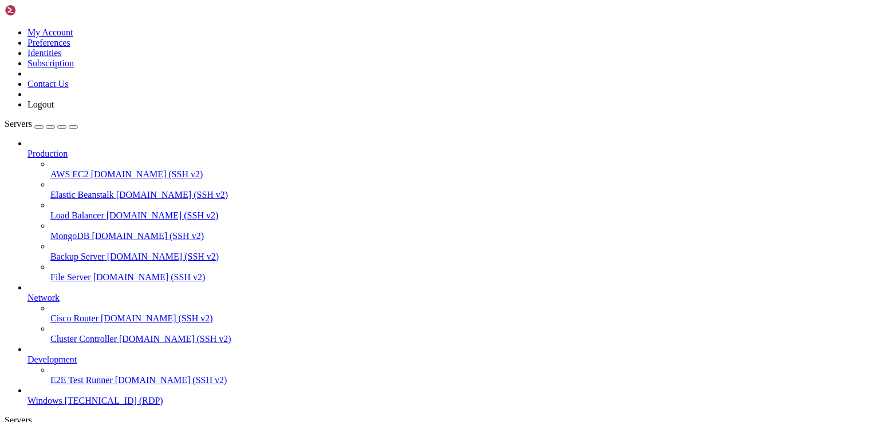
drag, startPoint x: 315, startPoint y: 663, endPoint x: 377, endPoint y: 971, distance: 314.2
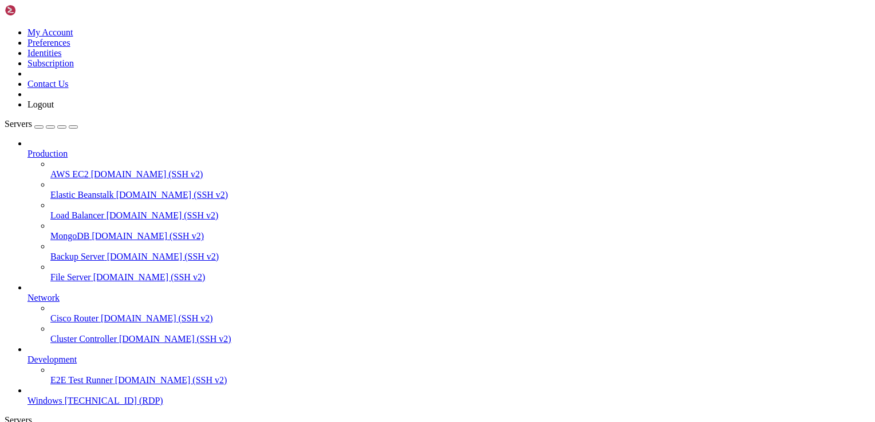
drag, startPoint x: 302, startPoint y: 690, endPoint x: 169, endPoint y: 687, distance: 132.8
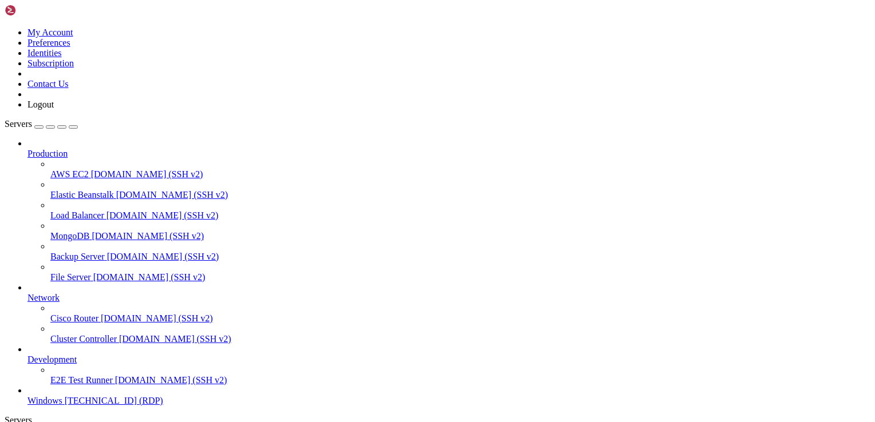
drag, startPoint x: 262, startPoint y: 768, endPoint x: 161, endPoint y: 740, distance: 105.1
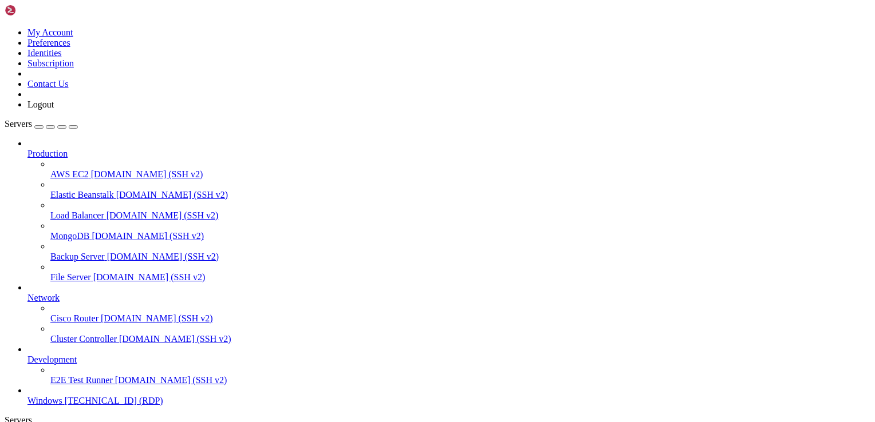
drag, startPoint x: 688, startPoint y: 823, endPoint x: 689, endPoint y: 851, distance: 27.5
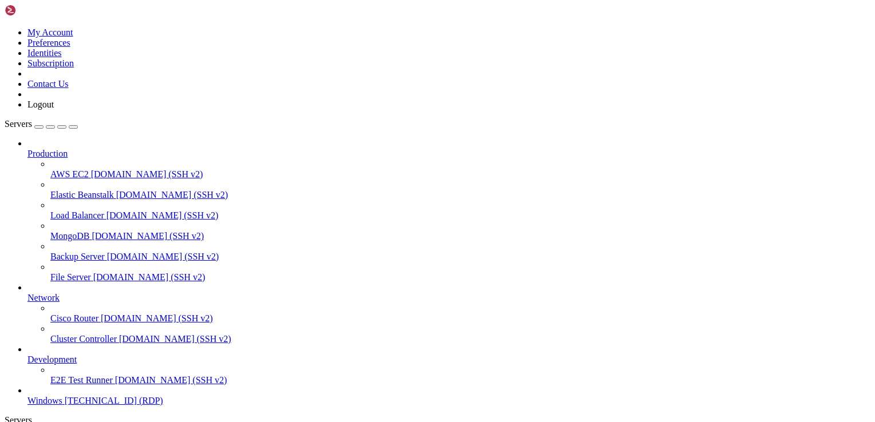
drag, startPoint x: 322, startPoint y: 654, endPoint x: 156, endPoint y: 656, distance: 166.0
drag, startPoint x: 318, startPoint y: 745, endPoint x: 159, endPoint y: 741, distance: 159.2
drag, startPoint x: 293, startPoint y: 766, endPoint x: 168, endPoint y: 764, distance: 124.2
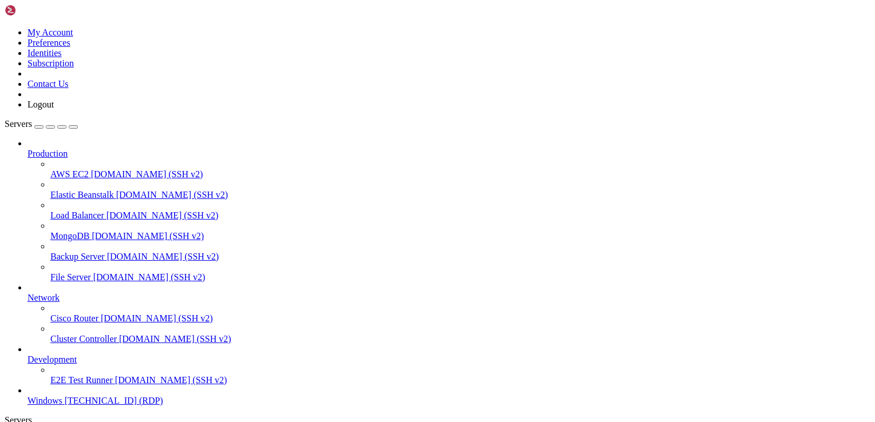
drag, startPoint x: 310, startPoint y: 743, endPoint x: 162, endPoint y: 741, distance: 147.7
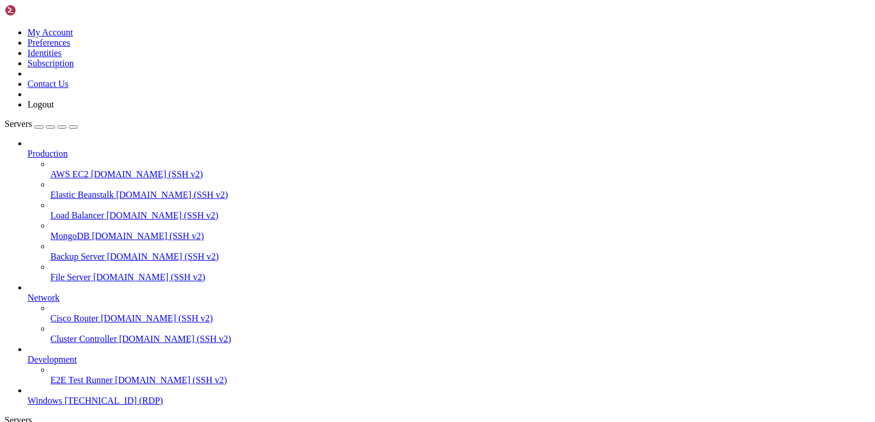
drag, startPoint x: 246, startPoint y: 786, endPoint x: 248, endPoint y: 796, distance: 10.0
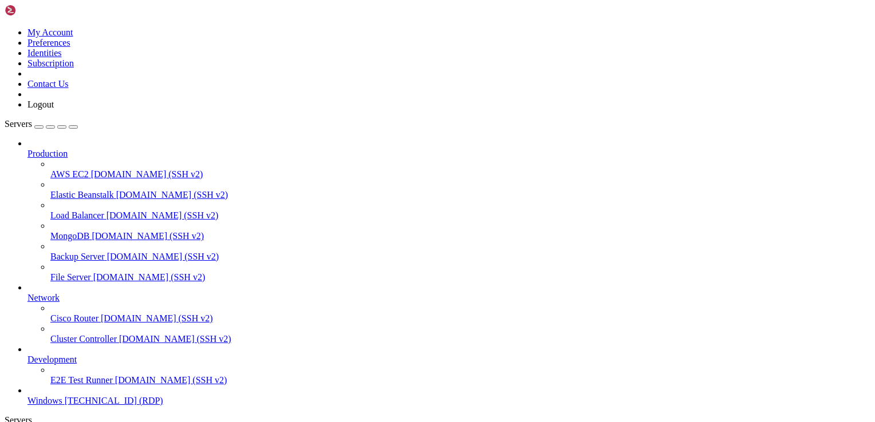
drag, startPoint x: 408, startPoint y: 725, endPoint x: 408, endPoint y: 653, distance: 72.1
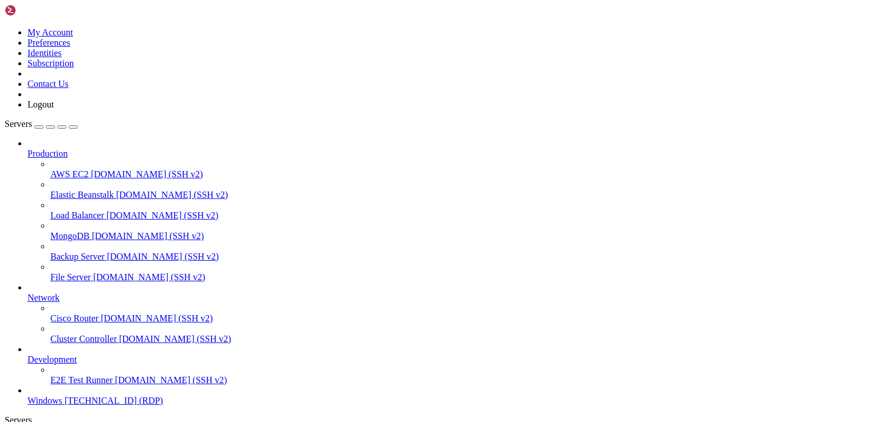
drag, startPoint x: 425, startPoint y: 789, endPoint x: 426, endPoint y: 818, distance: 29.2
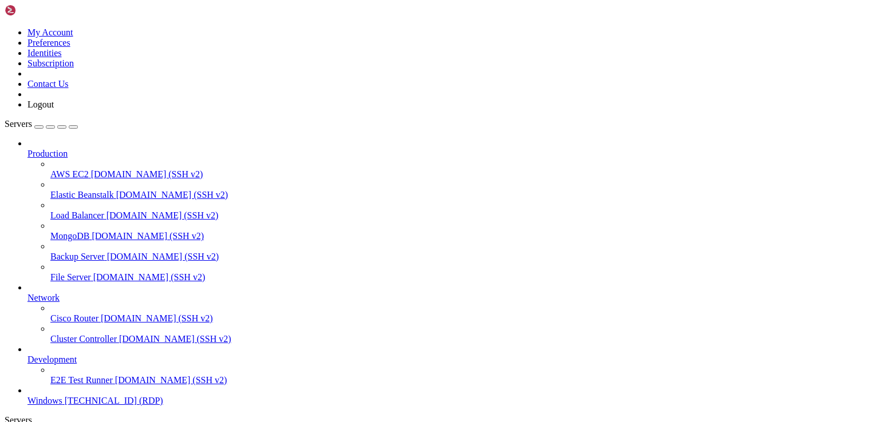
drag, startPoint x: 486, startPoint y: 639, endPoint x: 342, endPoint y: 639, distance: 144.3
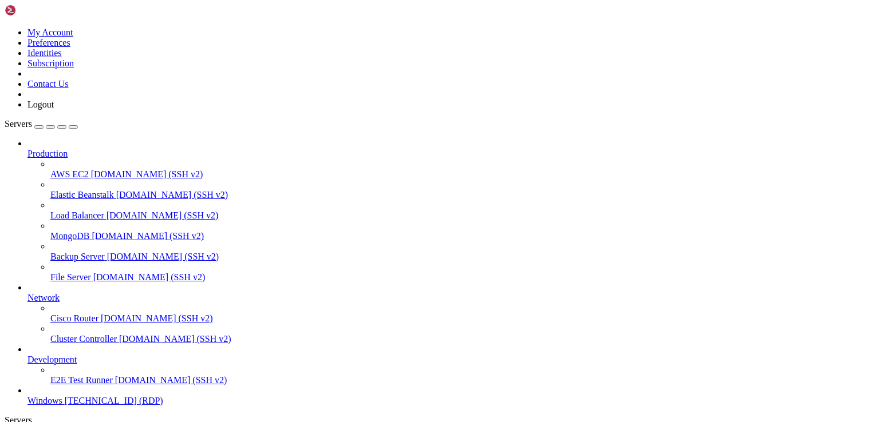
drag, startPoint x: 112, startPoint y: 556, endPoint x: 746, endPoint y: 570, distance: 635.0
drag, startPoint x: 290, startPoint y: 669, endPoint x: 119, endPoint y: 670, distance: 171.2
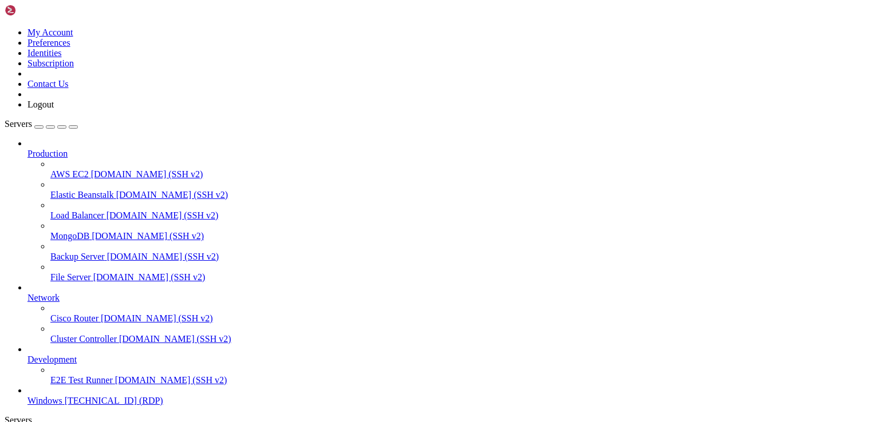
drag, startPoint x: 379, startPoint y: 638, endPoint x: 176, endPoint y: 640, distance: 202.7
drag, startPoint x: 239, startPoint y: 643, endPoint x: 168, endPoint y: 642, distance: 70.4
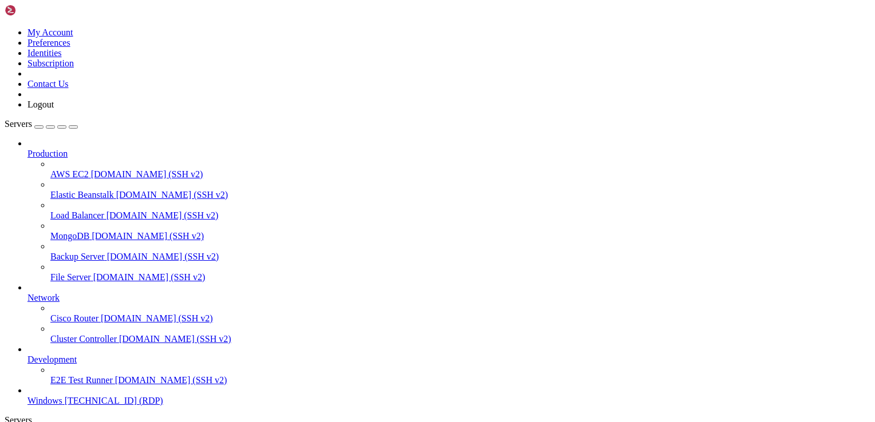
drag, startPoint x: 317, startPoint y: 640, endPoint x: 164, endPoint y: 639, distance: 152.9
drag, startPoint x: 319, startPoint y: 628, endPoint x: 153, endPoint y: 619, distance: 165.7
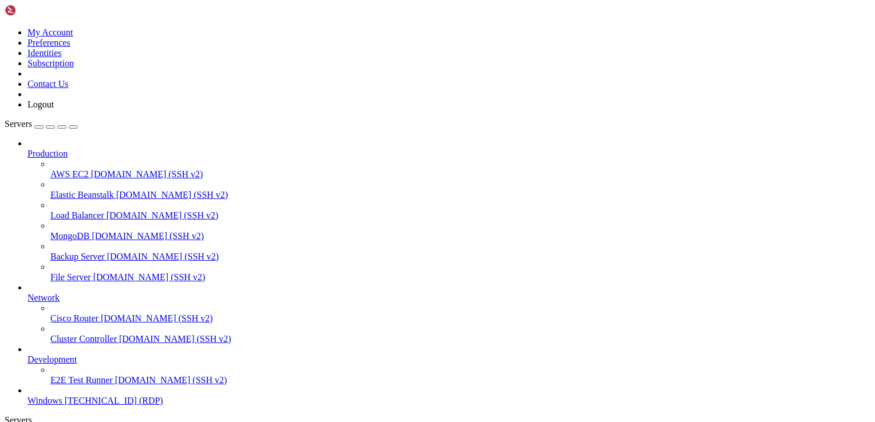
drag, startPoint x: 124, startPoint y: 694, endPoint x: 107, endPoint y: 855, distance: 161.8
drag, startPoint x: 374, startPoint y: 720, endPoint x: 156, endPoint y: 712, distance: 218.2
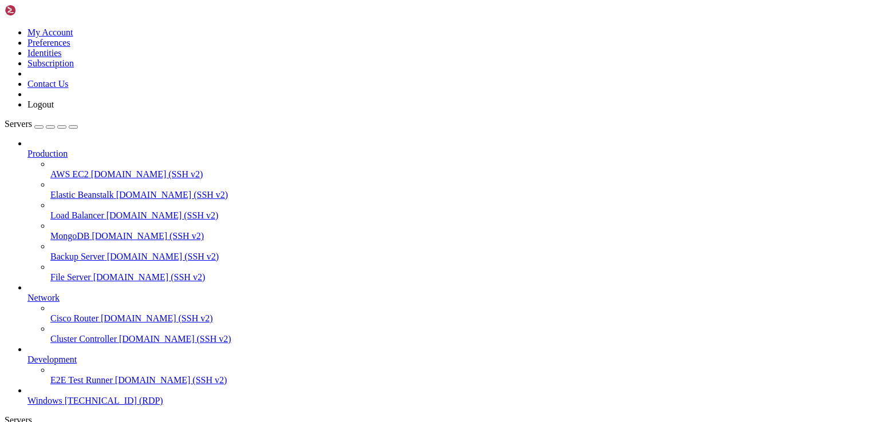
drag, startPoint x: 122, startPoint y: 693, endPoint x: 344, endPoint y: 719, distance: 223.7
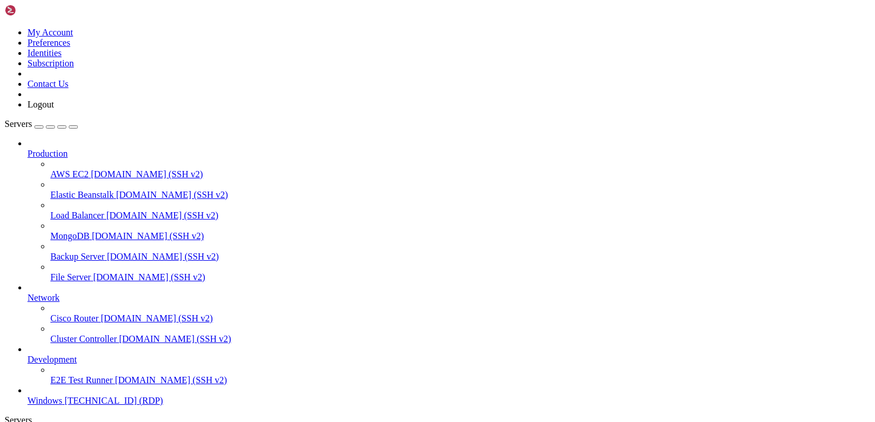
drag, startPoint x: 594, startPoint y: 834, endPoint x: 333, endPoint y: 781, distance: 265.9
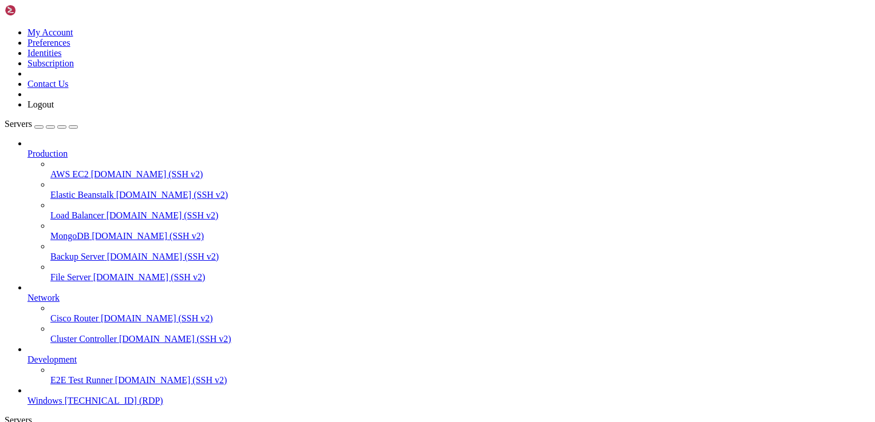
drag, startPoint x: 595, startPoint y: 832, endPoint x: 333, endPoint y: 659, distance: 313.6
drag, startPoint x: 342, startPoint y: 727, endPoint x: 81, endPoint y: 709, distance: 261.7
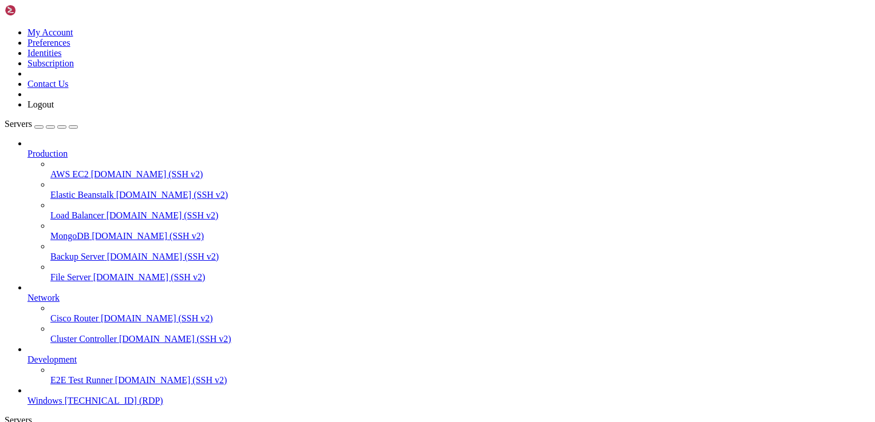
drag, startPoint x: 465, startPoint y: 645, endPoint x: 130, endPoint y: 642, distance: 334.9
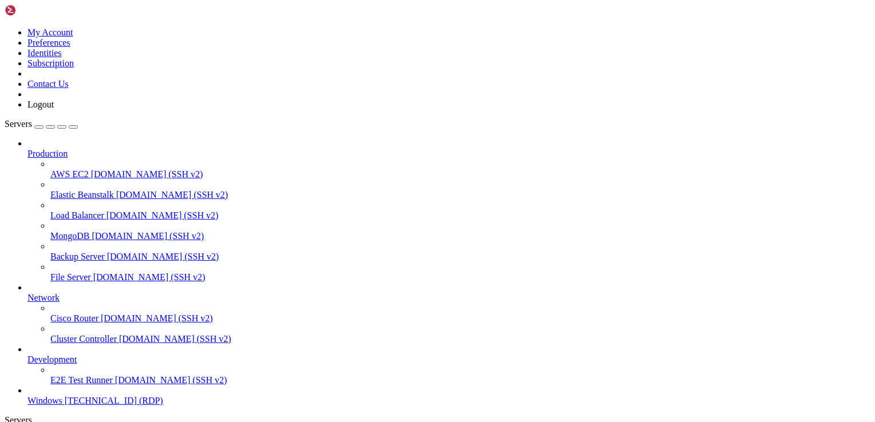
drag, startPoint x: 79, startPoint y: 705, endPoint x: 140, endPoint y: 706, distance: 61.3
drag, startPoint x: 607, startPoint y: 641, endPoint x: 584, endPoint y: 639, distance: 22.9
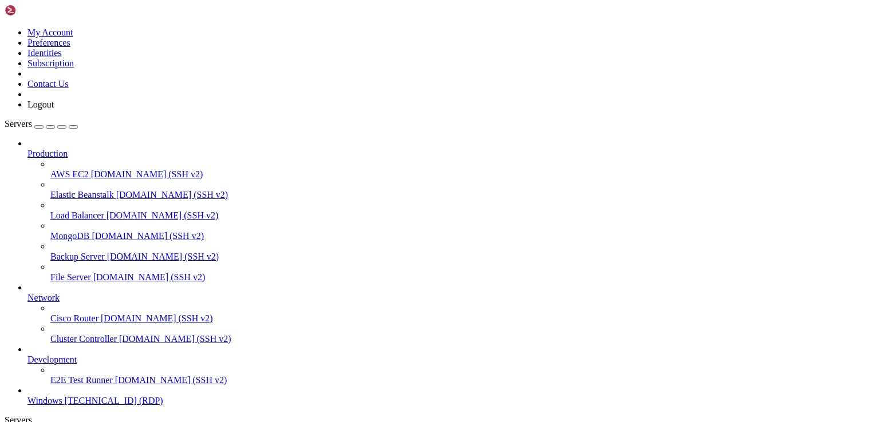
drag, startPoint x: 243, startPoint y: 644, endPoint x: 169, endPoint y: 640, distance: 74.0
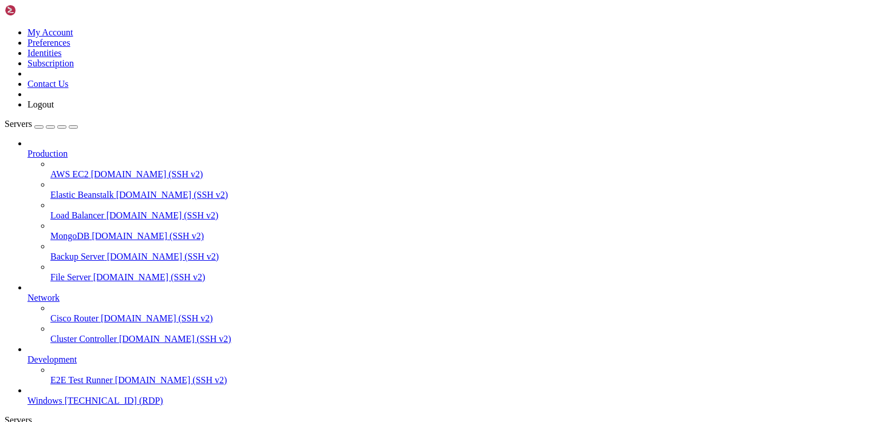
drag, startPoint x: 83, startPoint y: 551, endPoint x: 789, endPoint y: 576, distance: 706.3
drag, startPoint x: 353, startPoint y: 832, endPoint x: 122, endPoint y: 734, distance: 251.1
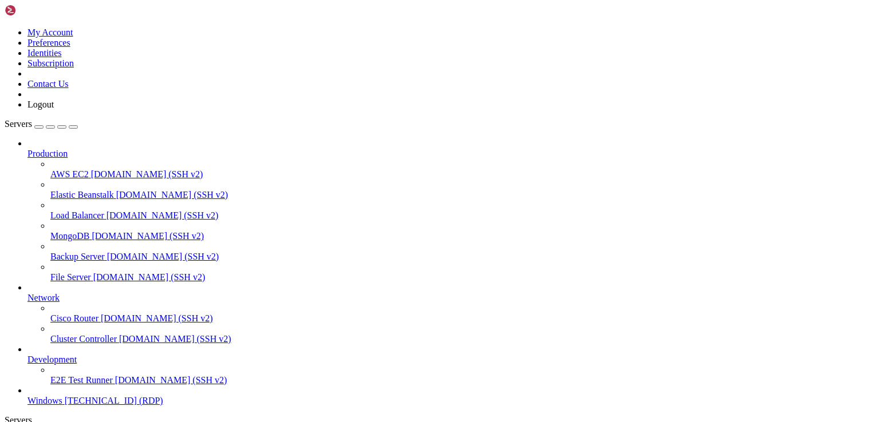
drag, startPoint x: 667, startPoint y: 837, endPoint x: 669, endPoint y: 866, distance: 29.2
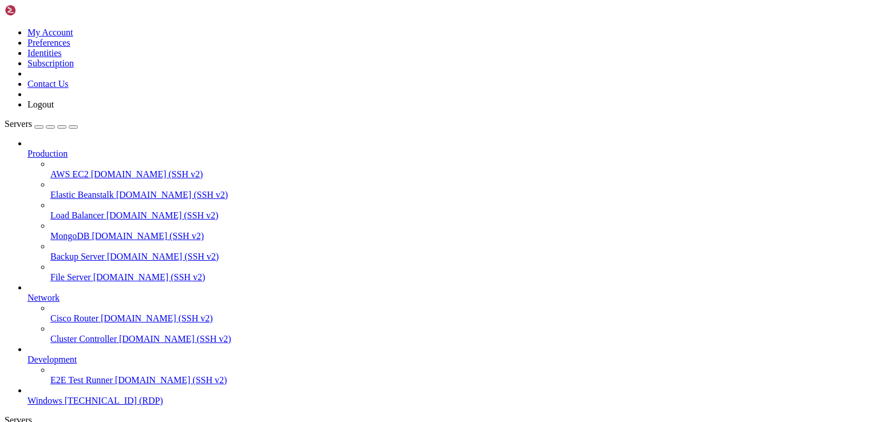
drag, startPoint x: 125, startPoint y: 615, endPoint x: 125, endPoint y: 901, distance: 285.7
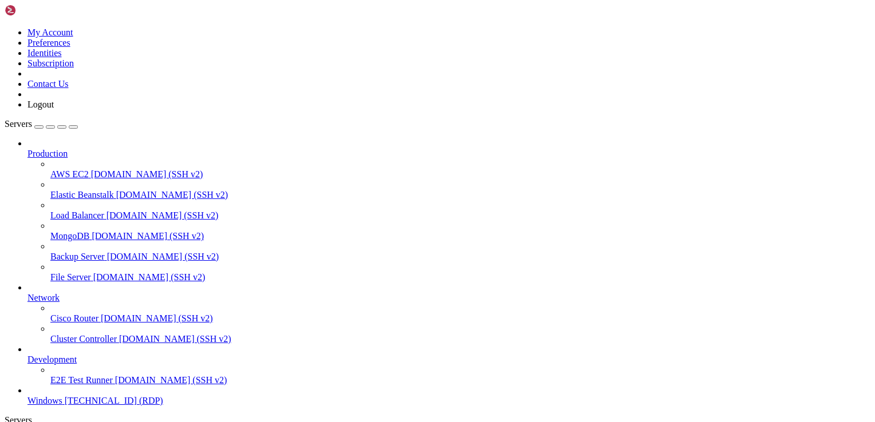
drag, startPoint x: 574, startPoint y: 635, endPoint x: 755, endPoint y: 604, distance: 183.6
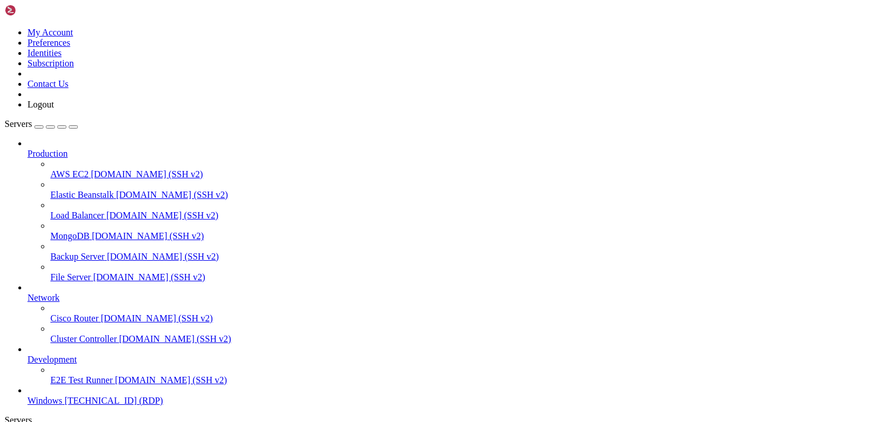
drag, startPoint x: 323, startPoint y: 840, endPoint x: 152, endPoint y: 838, distance: 171.2
drag, startPoint x: 305, startPoint y: 774, endPoint x: 145, endPoint y: 769, distance: 159.2
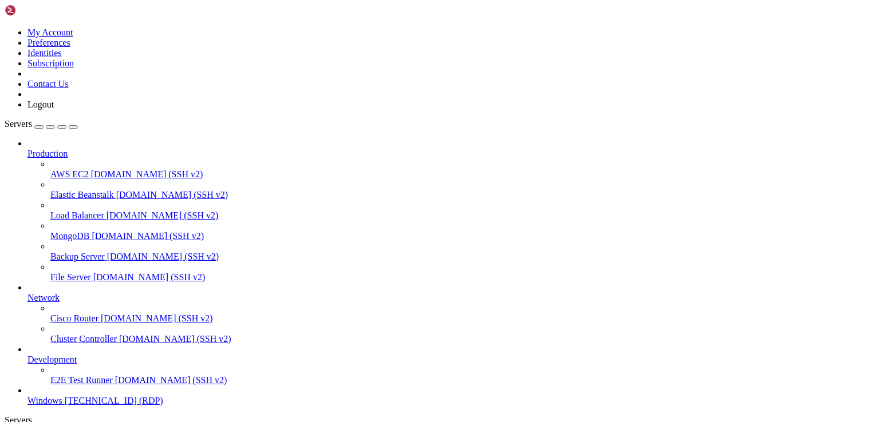
drag, startPoint x: 515, startPoint y: 752, endPoint x: 528, endPoint y: 743, distance: 15.6
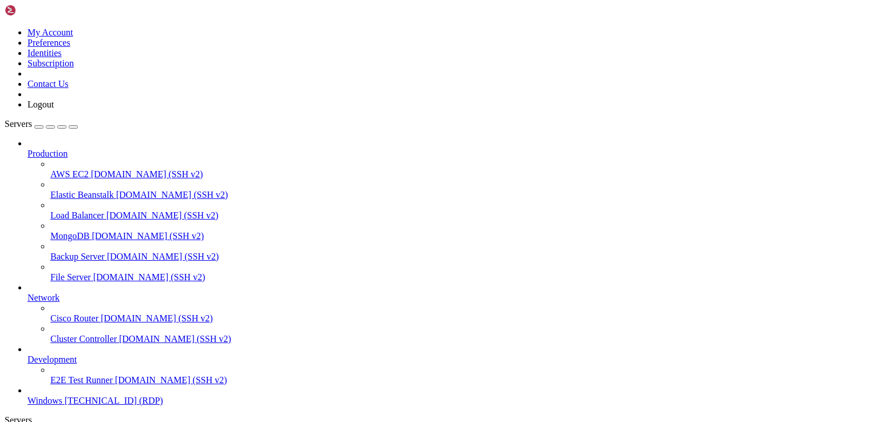
drag, startPoint x: 300, startPoint y: 667, endPoint x: 368, endPoint y: 674, distance: 68.0
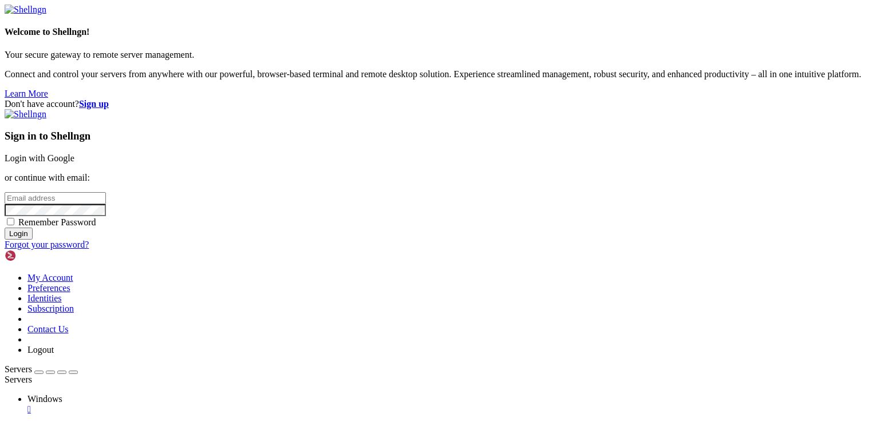
type input "[EMAIL_ADDRESS][DOMAIN_NAME]"
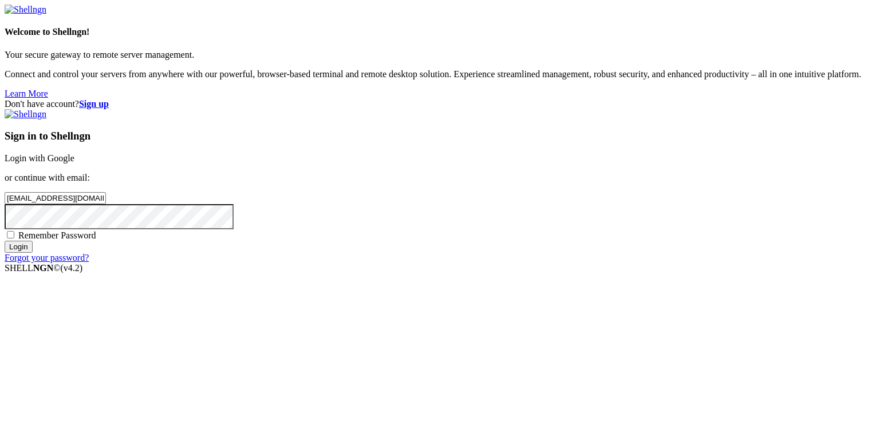
click at [33, 253] on input "Login" at bounding box center [19, 247] width 28 height 12
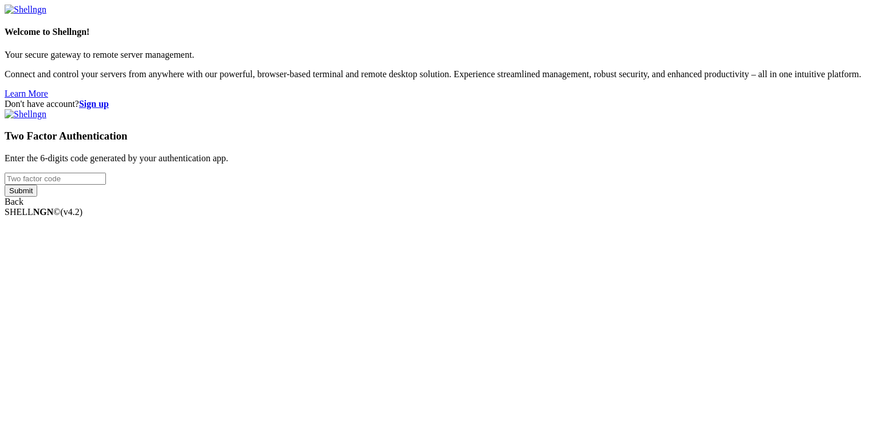
click at [106, 185] on input "number" at bounding box center [55, 179] width 101 height 12
type input "053100"
click at [5, 185] on input "Submit" at bounding box center [21, 191] width 33 height 12
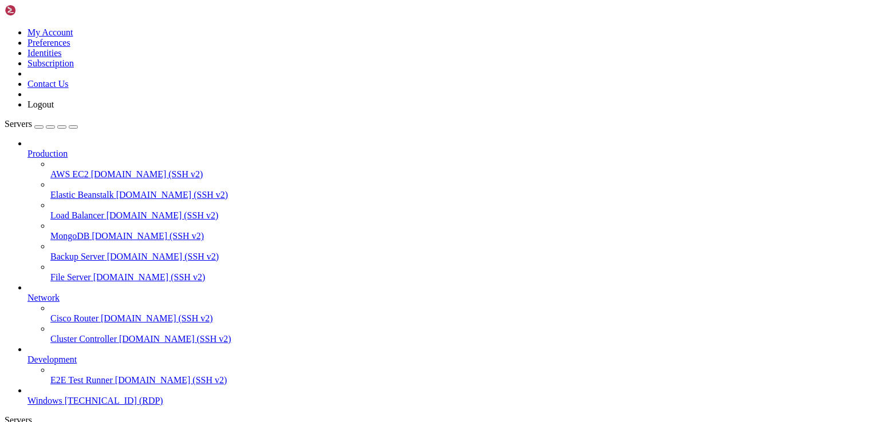
click at [73, 127] on icon "button" at bounding box center [73, 127] width 0 height 0
drag, startPoint x: 791, startPoint y: 579, endPoint x: 682, endPoint y: 556, distance: 110.6
drag, startPoint x: 795, startPoint y: 576, endPoint x: 658, endPoint y: 569, distance: 137.6
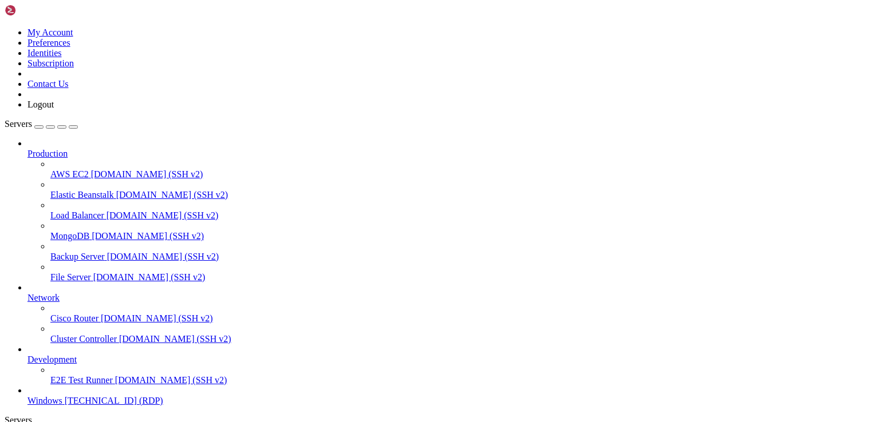
drag, startPoint x: 742, startPoint y: 872, endPoint x: 747, endPoint y: 779, distance: 92.9
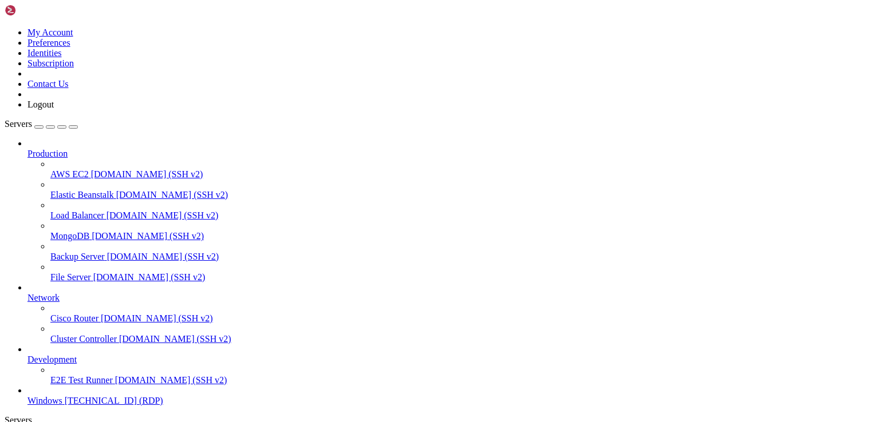
drag, startPoint x: 76, startPoint y: 551, endPoint x: 467, endPoint y: 573, distance: 391.6
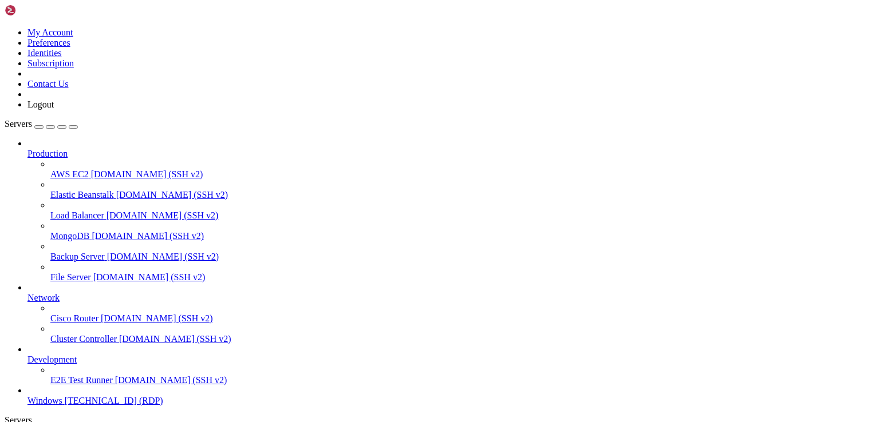
drag, startPoint x: 512, startPoint y: 555, endPoint x: 862, endPoint y: 925, distance: 509.8
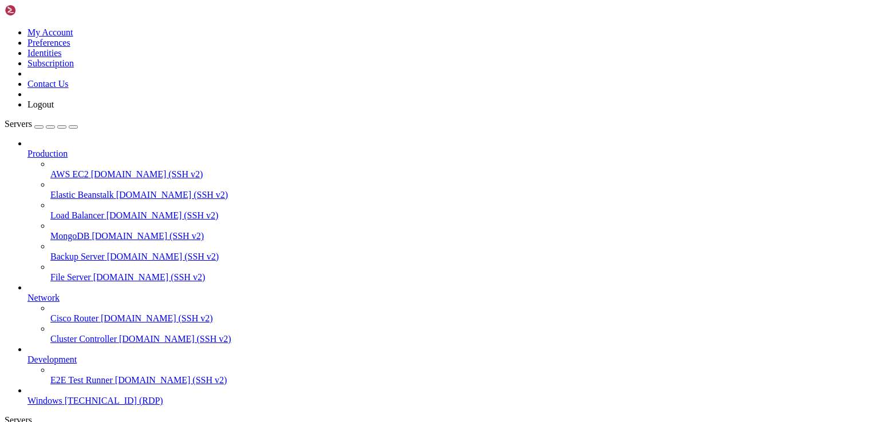
drag, startPoint x: 799, startPoint y: 749, endPoint x: 779, endPoint y: 555, distance: 195.7
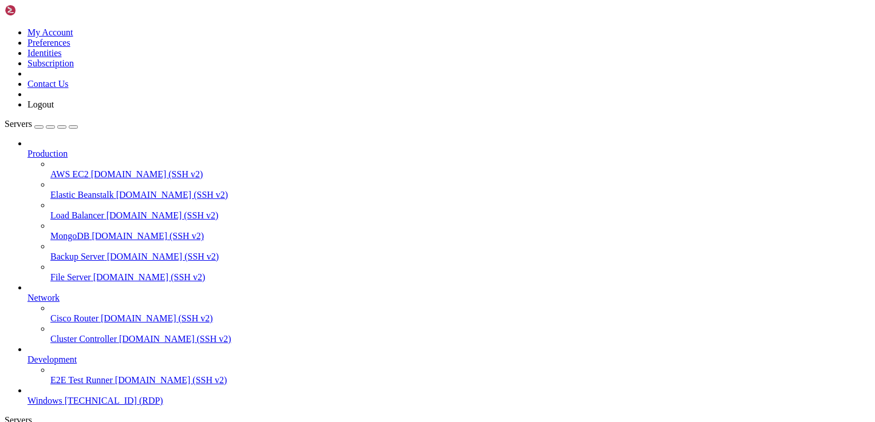
drag, startPoint x: 328, startPoint y: 915, endPoint x: 337, endPoint y: 890, distance: 26.6
drag, startPoint x: 171, startPoint y: 559, endPoint x: 776, endPoint y: 554, distance: 605.1
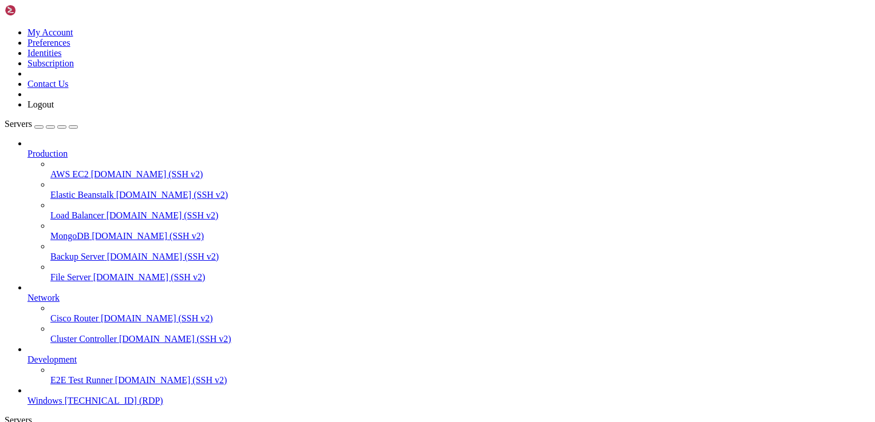
drag, startPoint x: 539, startPoint y: 611, endPoint x: 545, endPoint y: 619, distance: 10.2
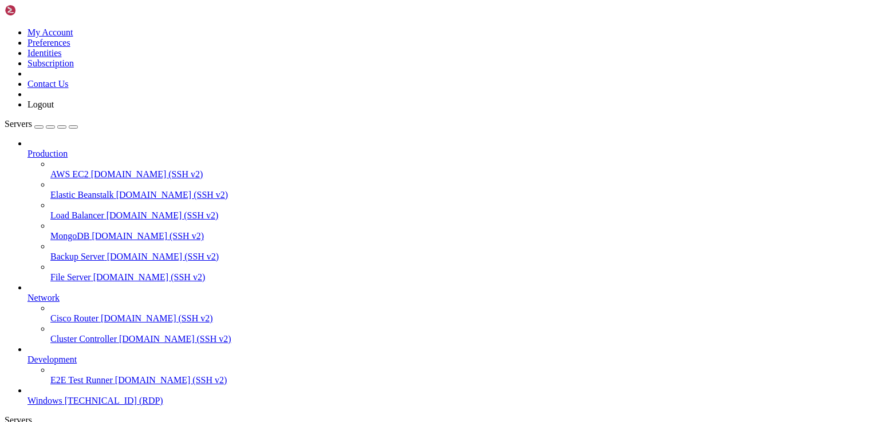
drag, startPoint x: 548, startPoint y: 613, endPoint x: 557, endPoint y: 659, distance: 47.8
drag, startPoint x: 322, startPoint y: 709, endPoint x: 167, endPoint y: 711, distance: 155.7
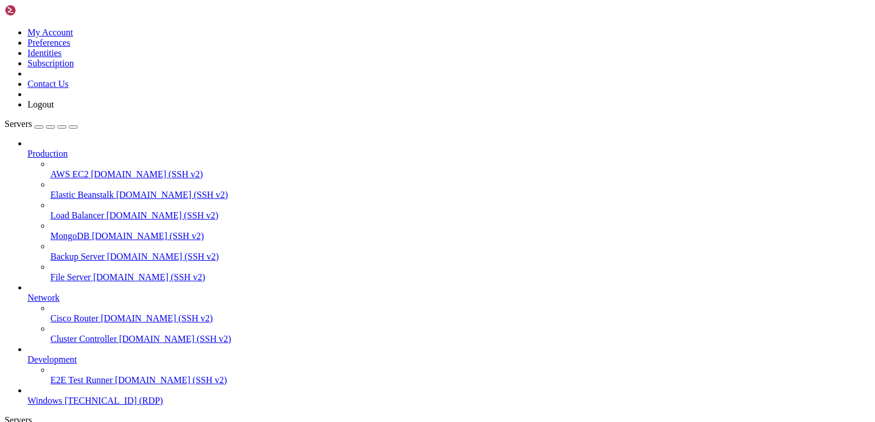
drag, startPoint x: 558, startPoint y: 662, endPoint x: 570, endPoint y: 587, distance: 75.9
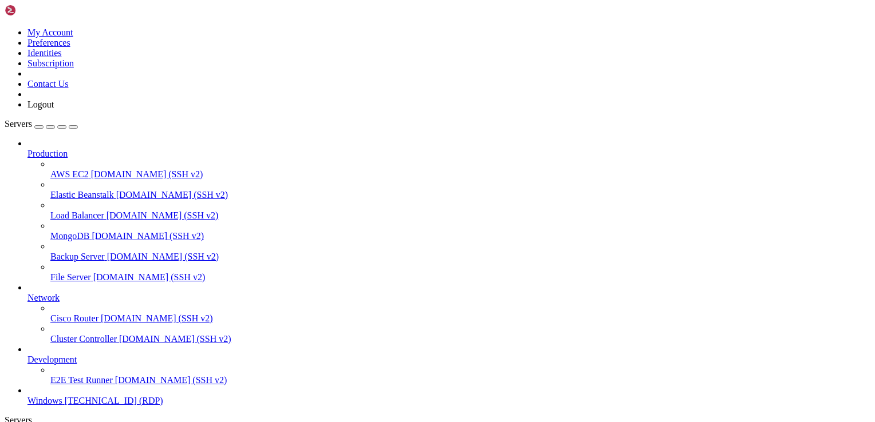
drag, startPoint x: 248, startPoint y: 844, endPoint x: 165, endPoint y: 796, distance: 96.4
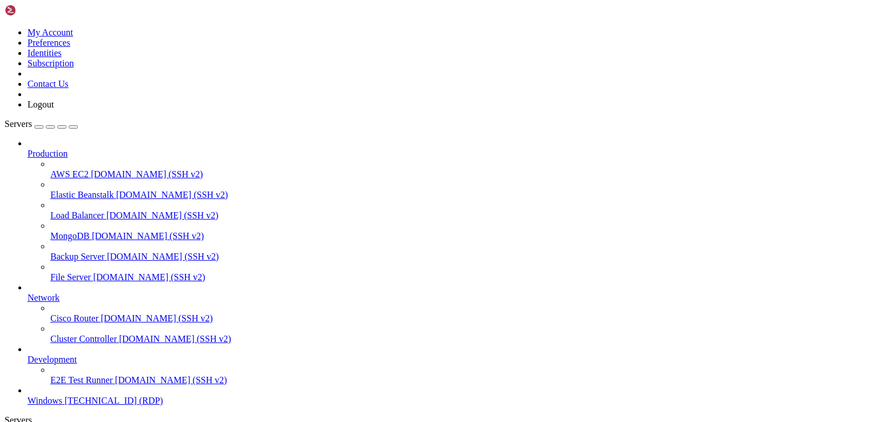
drag, startPoint x: 351, startPoint y: 839, endPoint x: 341, endPoint y: 844, distance: 11.8
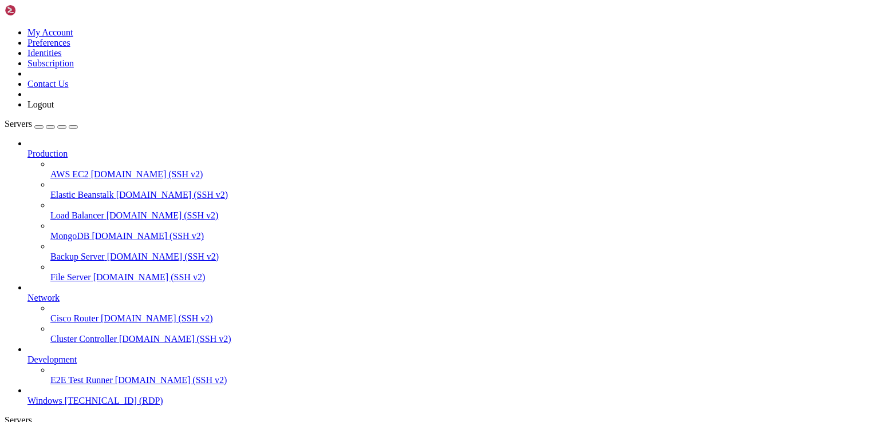
drag, startPoint x: 234, startPoint y: 844, endPoint x: 99, endPoint y: 813, distance: 138.7
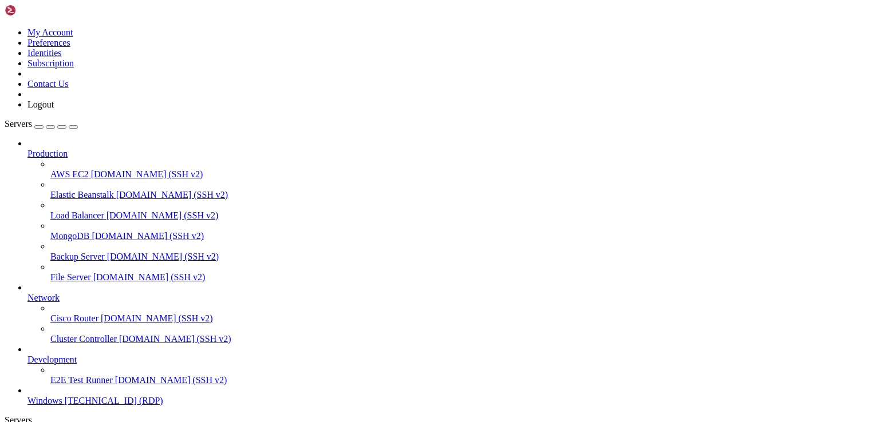
drag, startPoint x: 224, startPoint y: 813, endPoint x: 123, endPoint y: 819, distance: 100.9
